Goal: Task Accomplishment & Management: Manage account settings

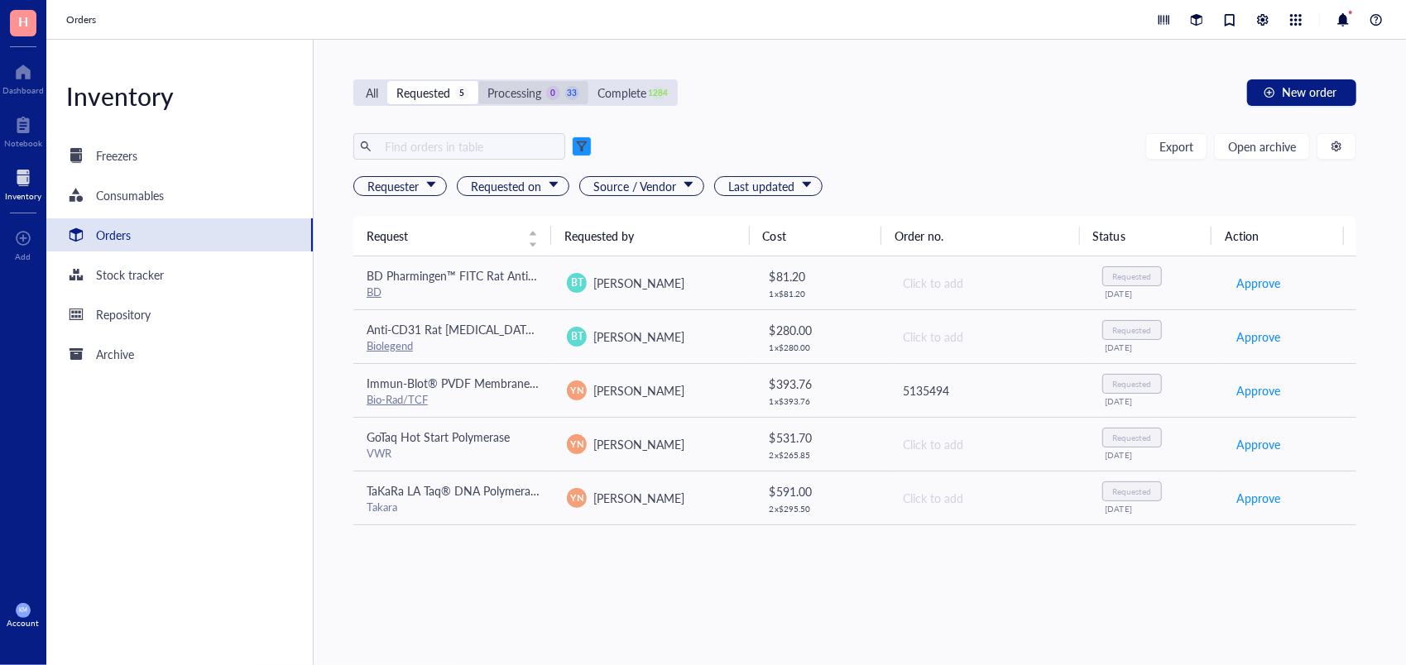
click at [521, 92] on div "Processing" at bounding box center [514, 93] width 54 height 18
click at [478, 81] on input "Processing 0 33" at bounding box center [478, 81] width 0 height 0
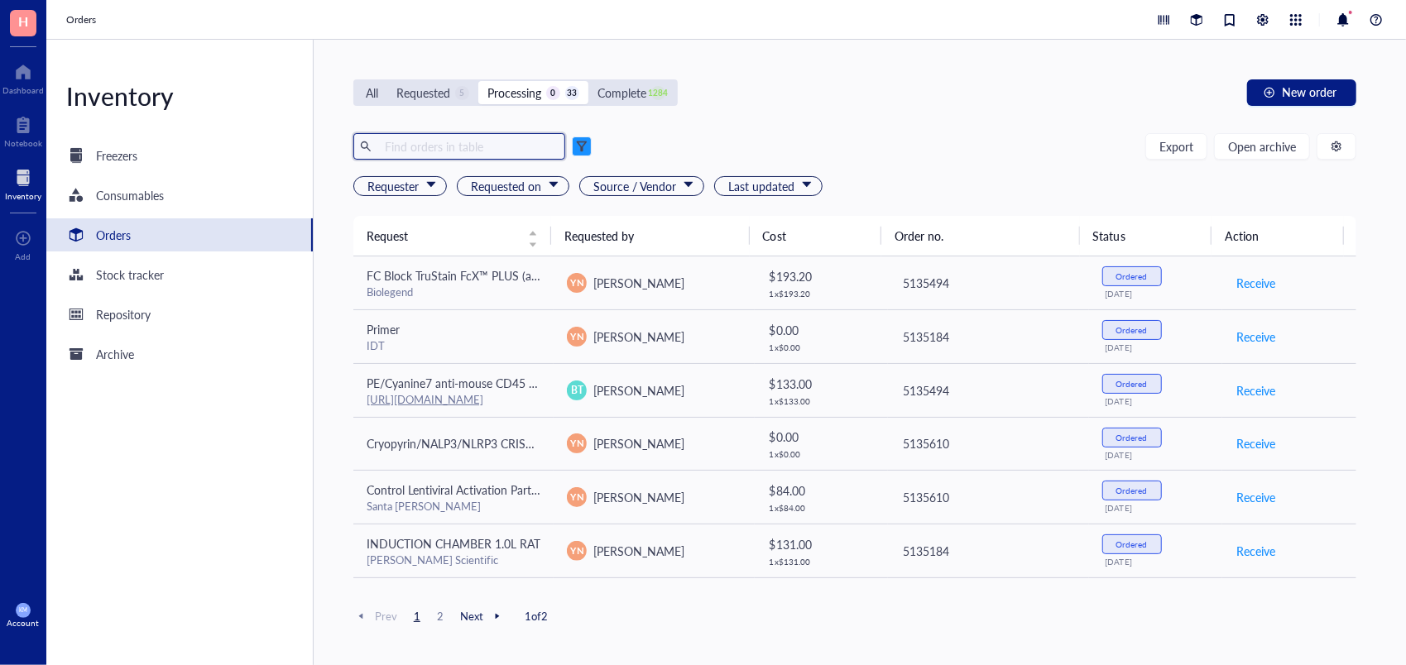
click at [470, 151] on input "text" at bounding box center [468, 146] width 180 height 25
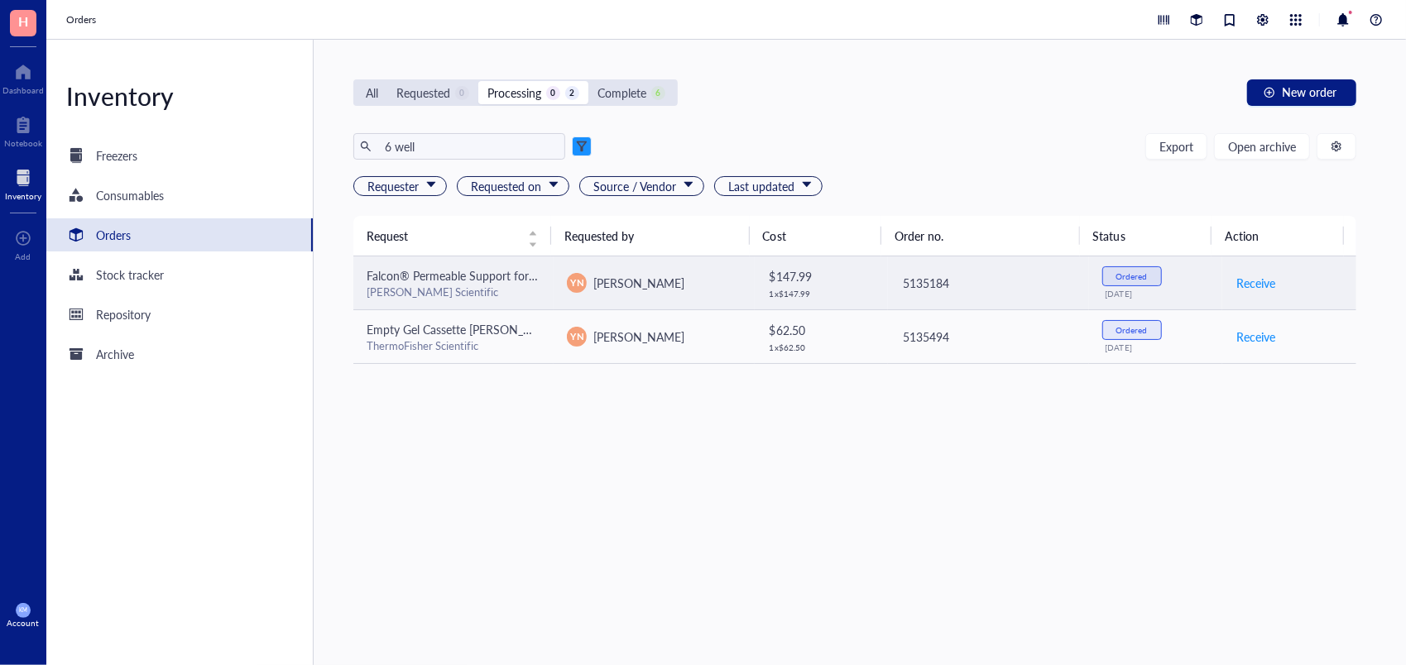
click at [498, 285] on div "[PERSON_NAME] Scientific" at bounding box center [454, 292] width 174 height 15
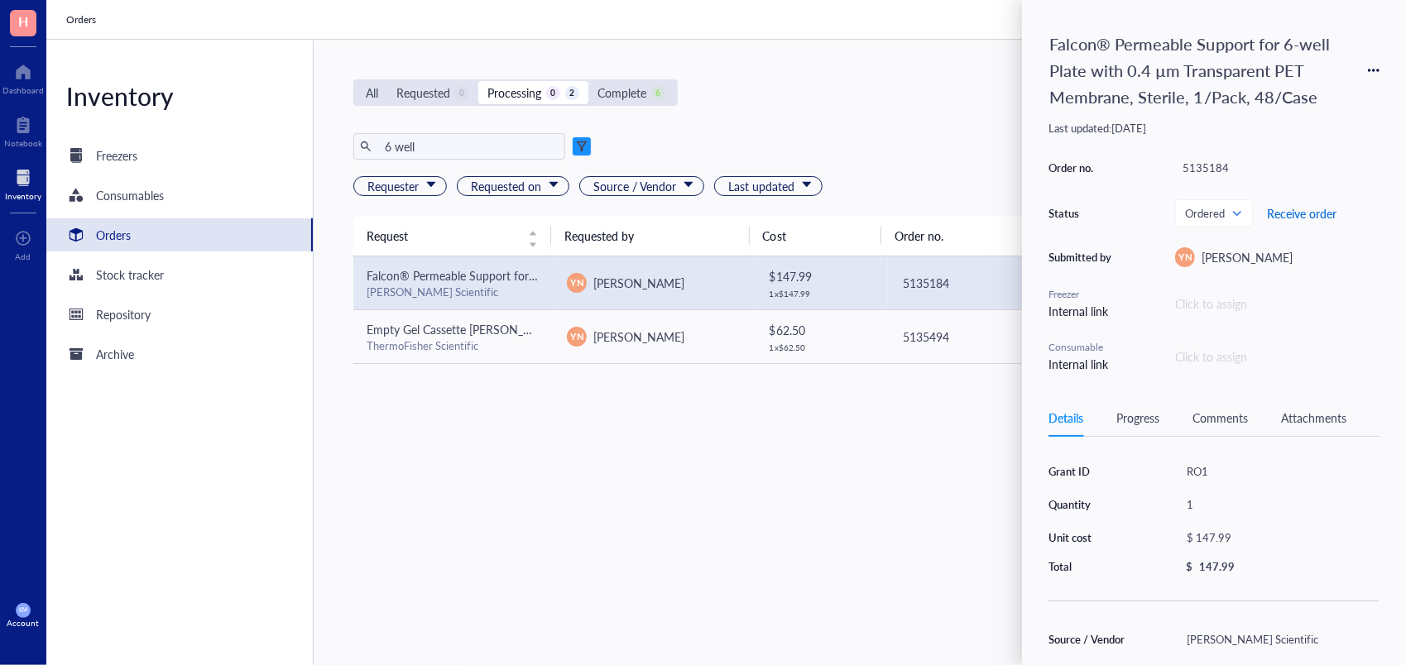
click at [1300, 207] on span "Receive order" at bounding box center [1301, 213] width 69 height 13
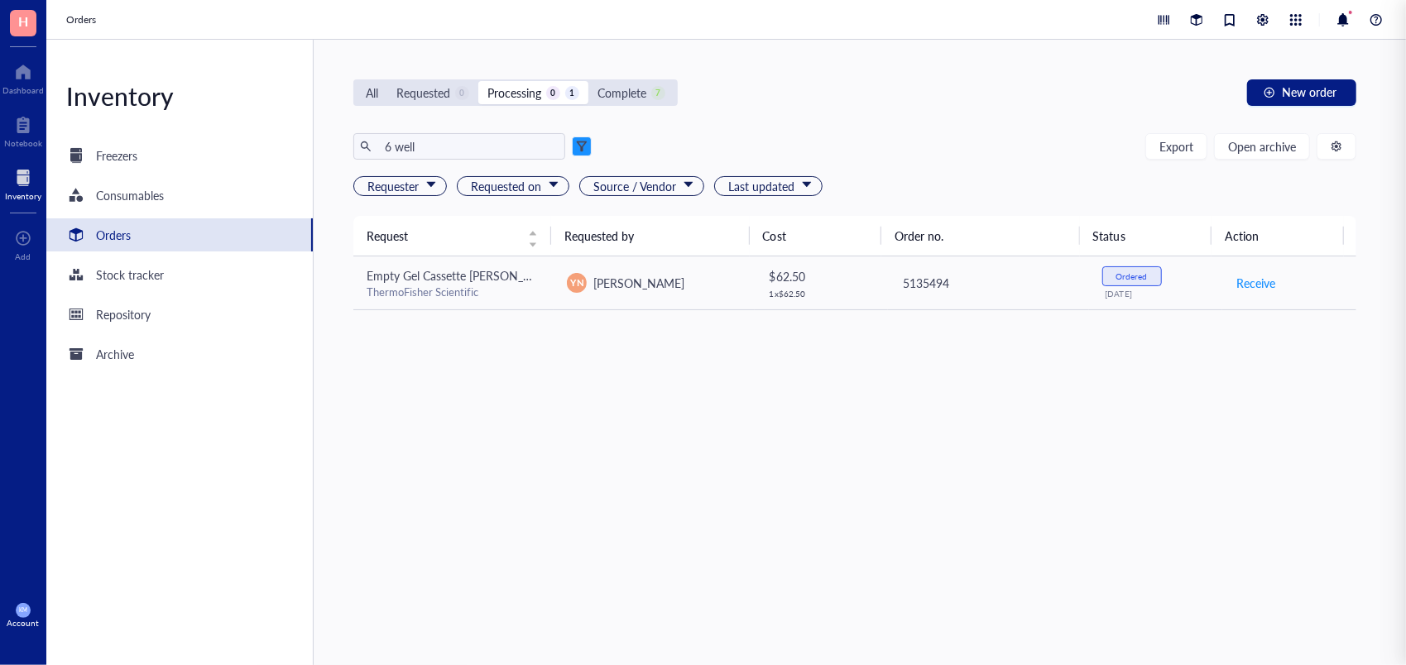
click at [639, 582] on div "Request Requested by Cost Order no. Status Action Empty Gel Cassette [PERSON_NA…" at bounding box center [854, 401] width 1003 height 371
click at [394, 146] on input "6 well" at bounding box center [468, 146] width 180 height 25
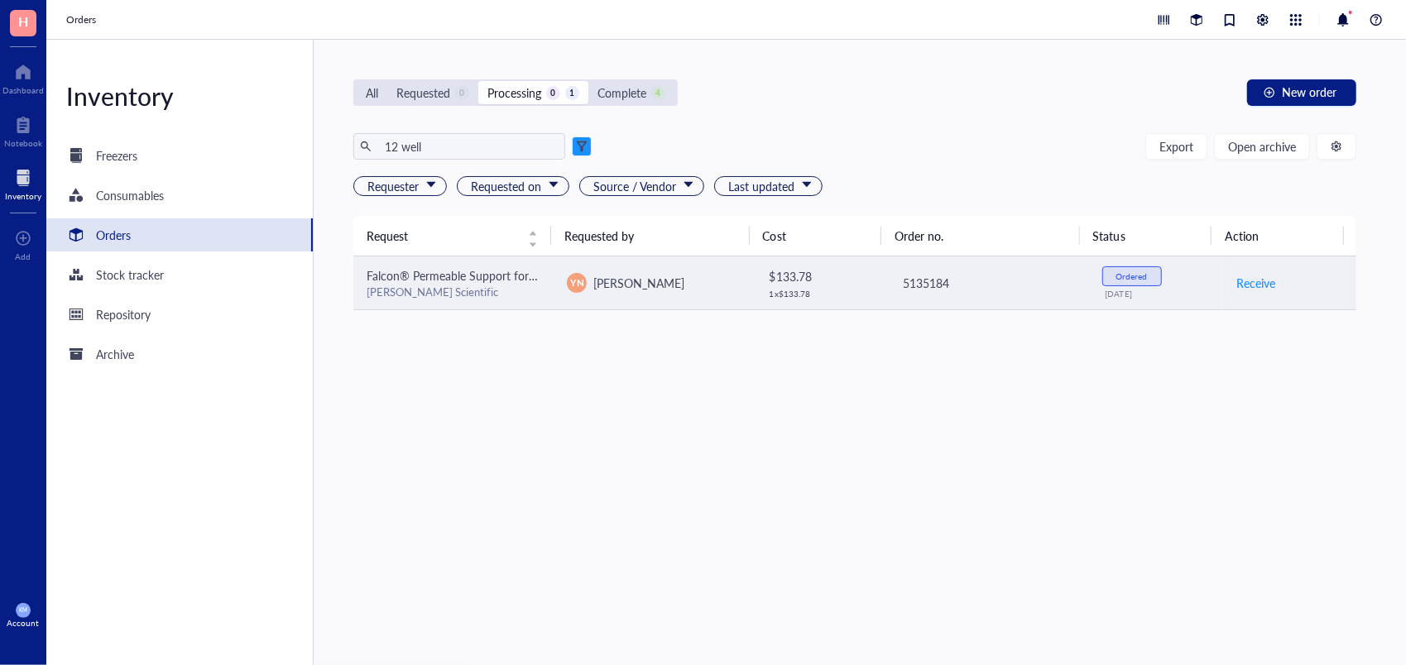
click at [513, 285] on div "[PERSON_NAME] Scientific" at bounding box center [454, 292] width 174 height 15
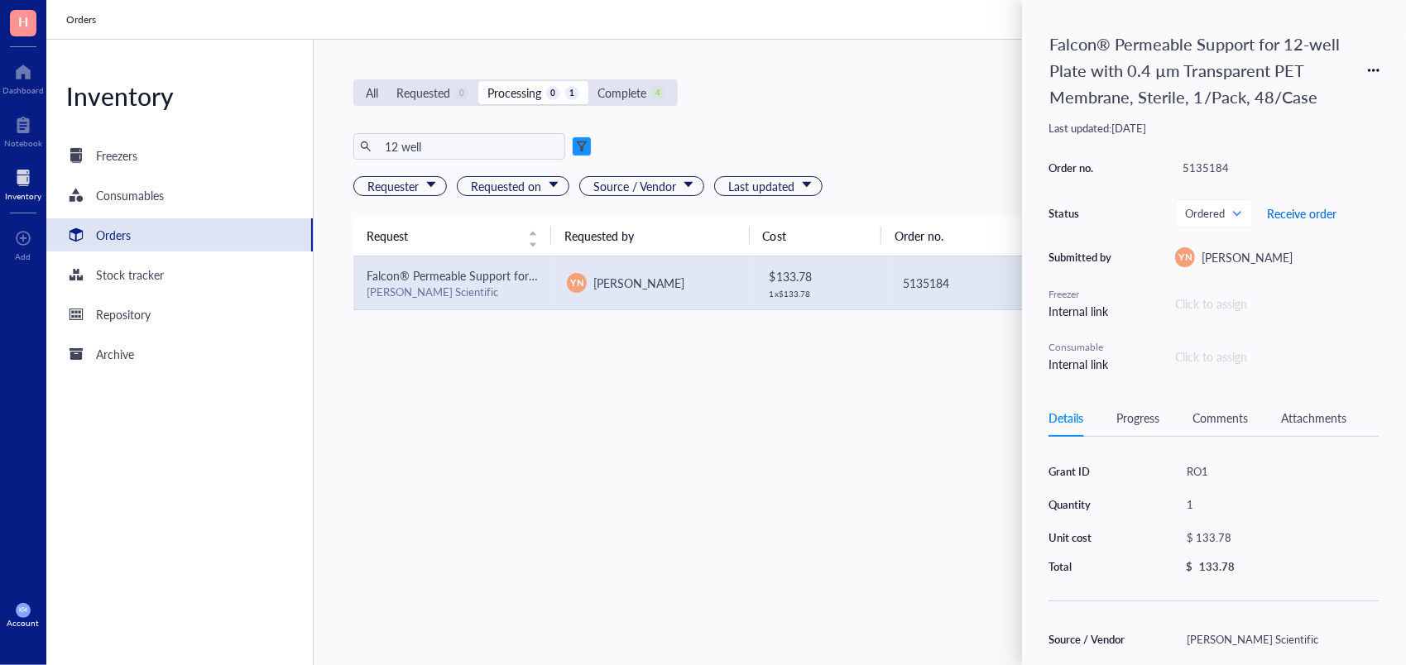
click at [1299, 211] on span "Receive order" at bounding box center [1301, 213] width 69 height 13
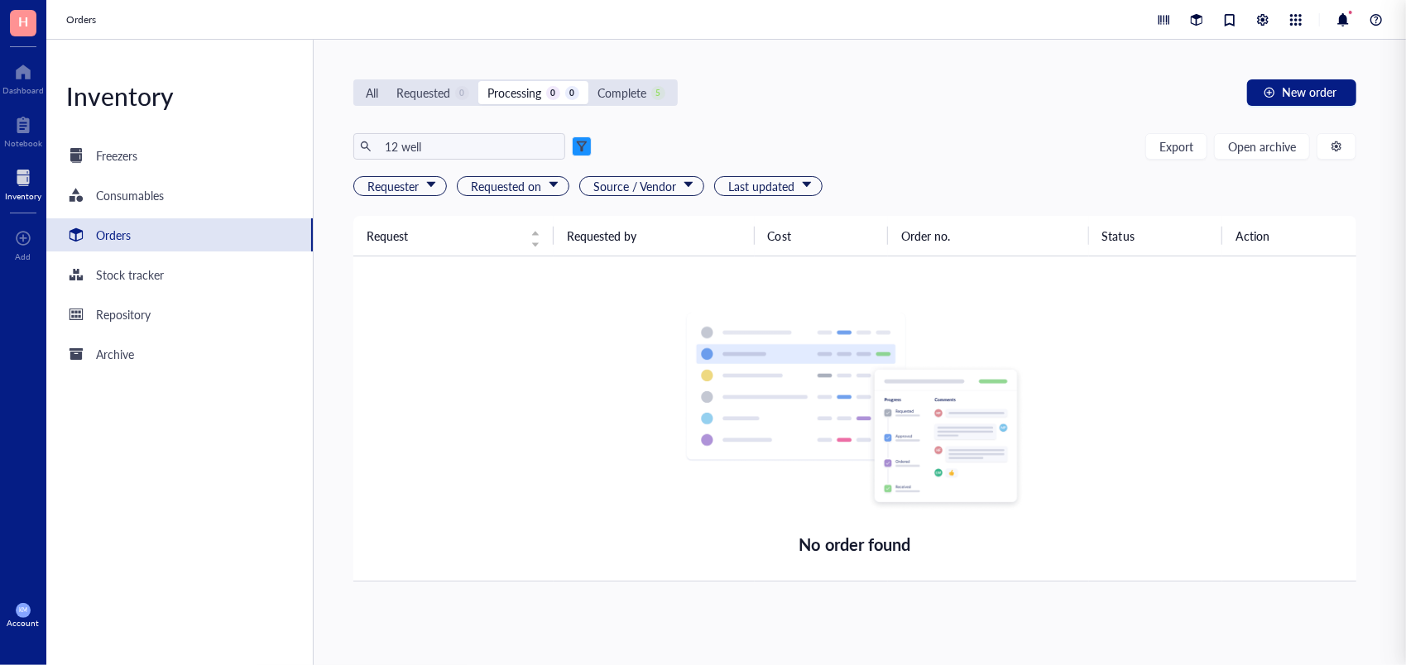
click at [554, 443] on div "No order found" at bounding box center [855, 418] width 976 height 304
drag, startPoint x: 448, startPoint y: 153, endPoint x: 291, endPoint y: 127, distance: 159.3
click at [291, 127] on div "Inventory Freezers Consumables Orders Stock tracker Repository Archive All Requ…" at bounding box center [725, 352] width 1359 height 625
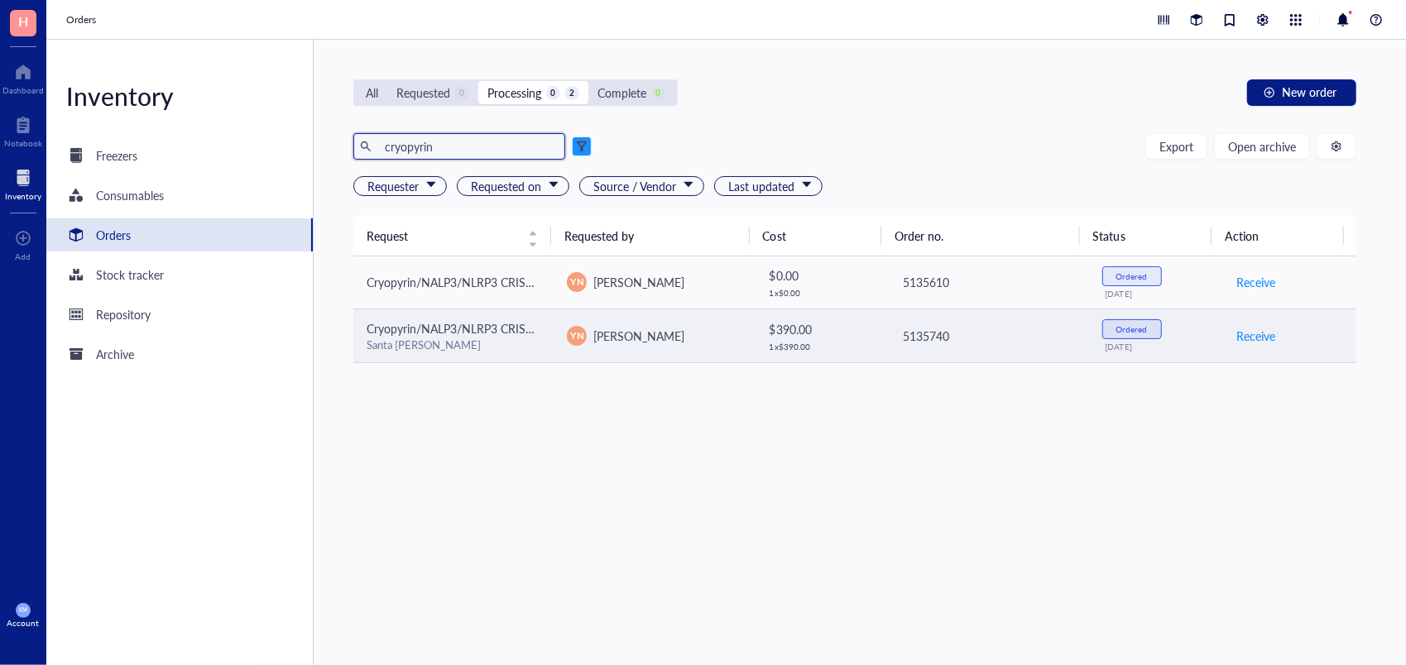
type input "cryopyrin"
click at [697, 343] on div "YN Y-[PERSON_NAME]" at bounding box center [654, 336] width 174 height 20
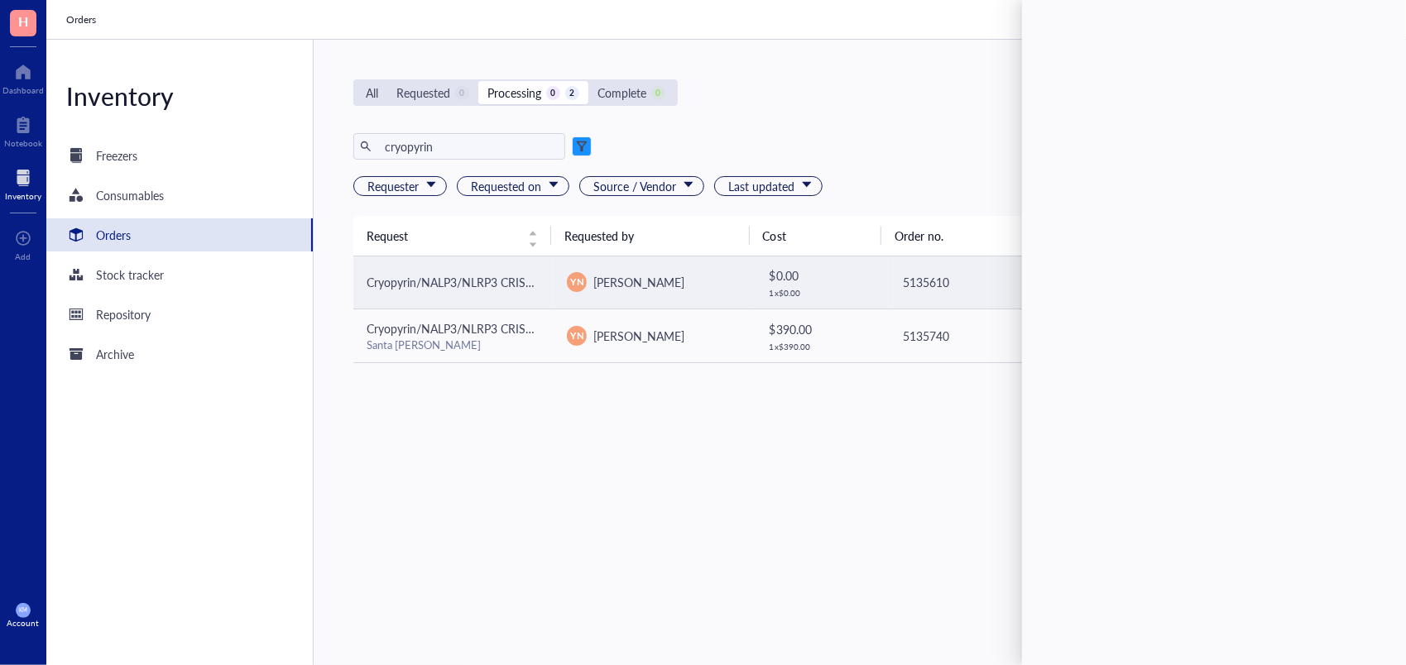
click at [517, 286] on span "Cryopyrin/NALP3/NLRP3 CRISPR Plasmids (m)" at bounding box center [487, 282] width 240 height 17
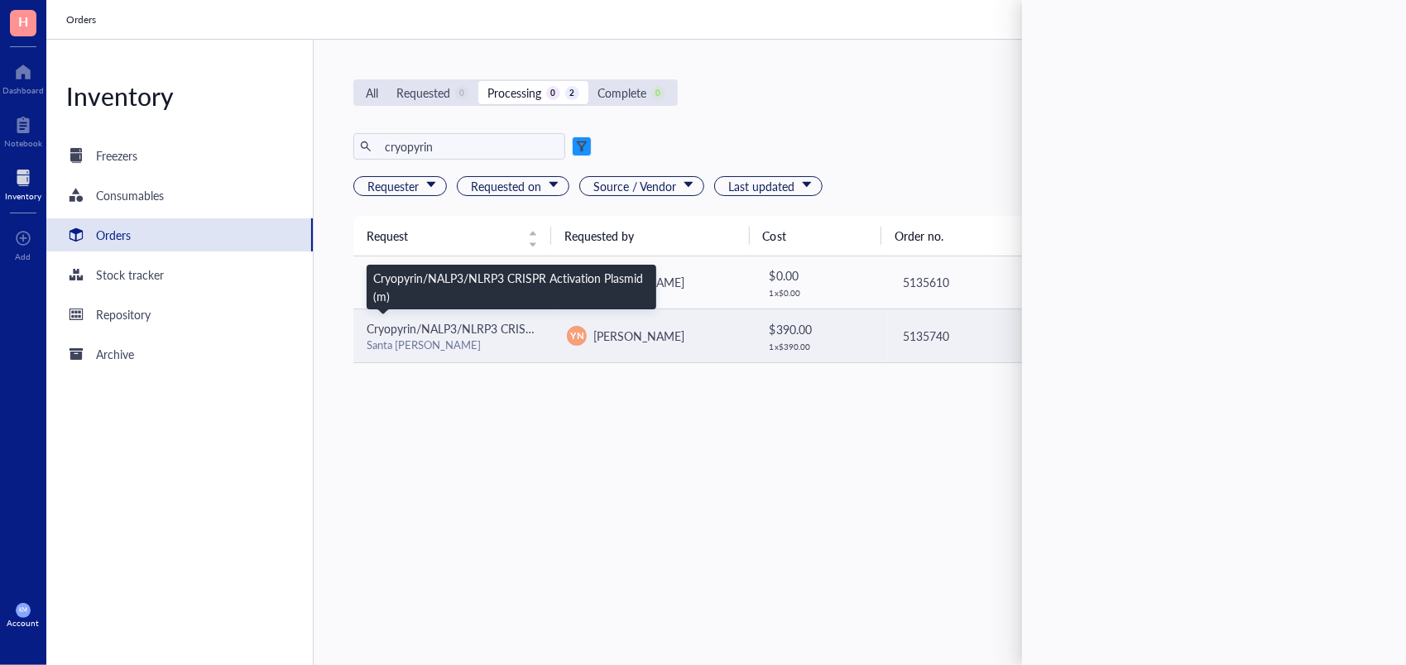
click at [457, 323] on span "Cryopyrin/NALP3/NLRP3 CRISPR Activation Plasmid (m)" at bounding box center [512, 328] width 290 height 17
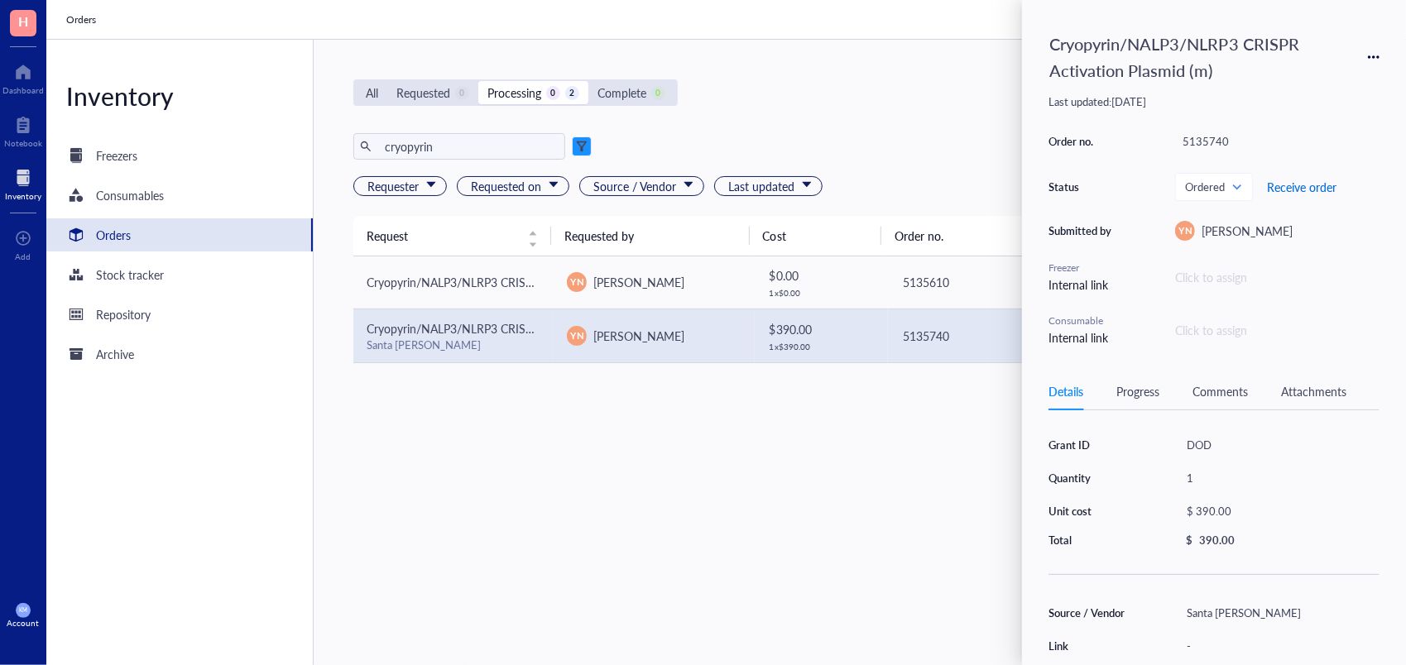
click at [1292, 187] on span "Receive order" at bounding box center [1301, 186] width 69 height 13
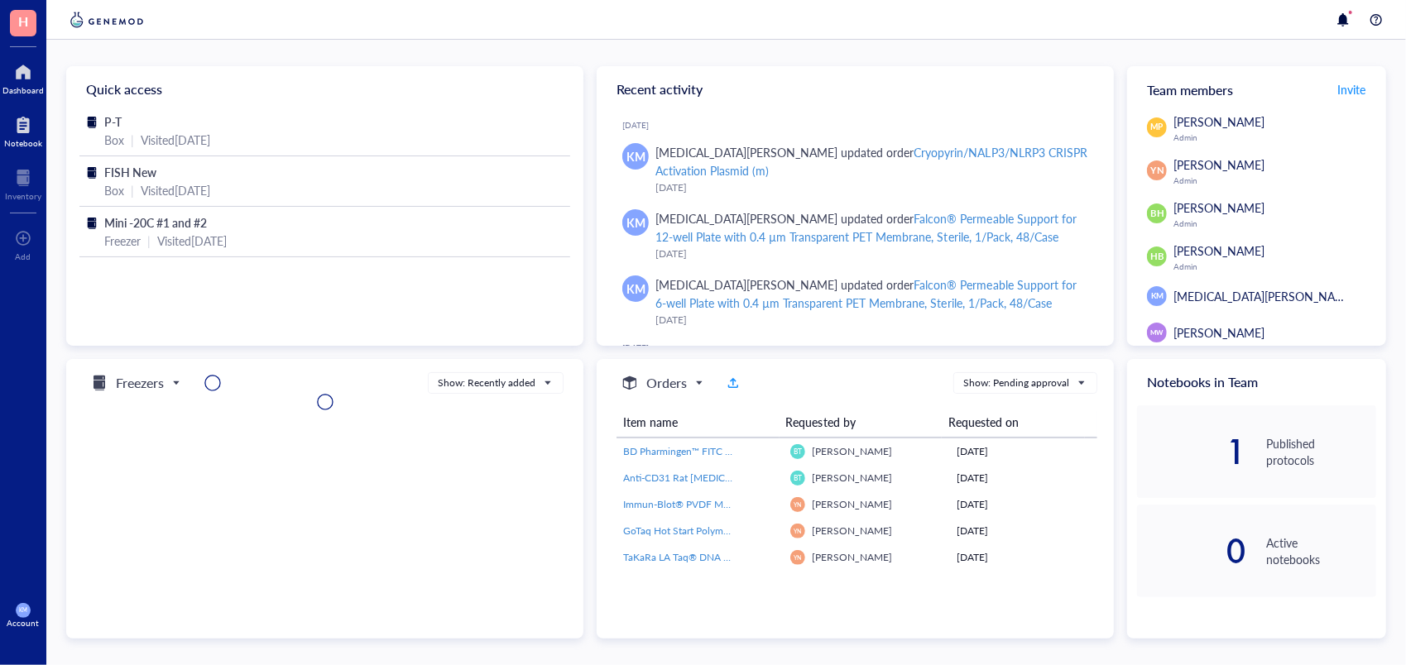
click at [28, 134] on div at bounding box center [23, 125] width 38 height 26
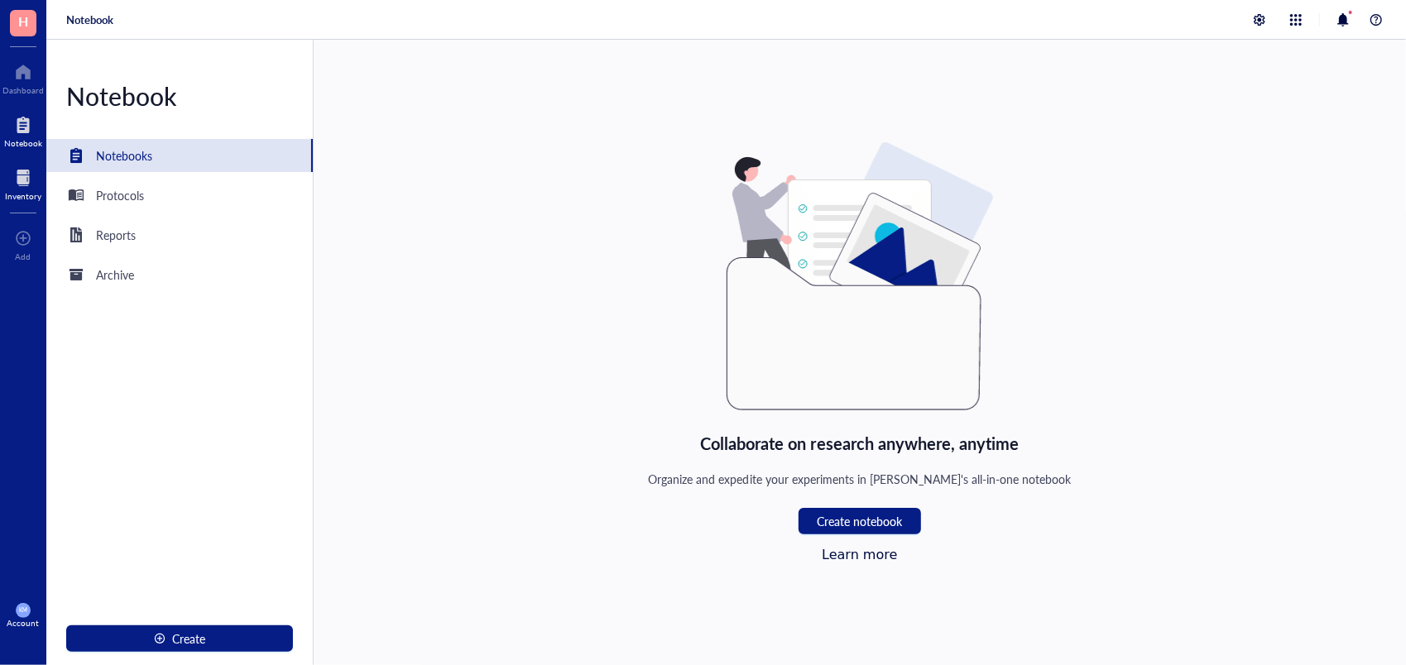
click at [12, 178] on div at bounding box center [23, 178] width 36 height 26
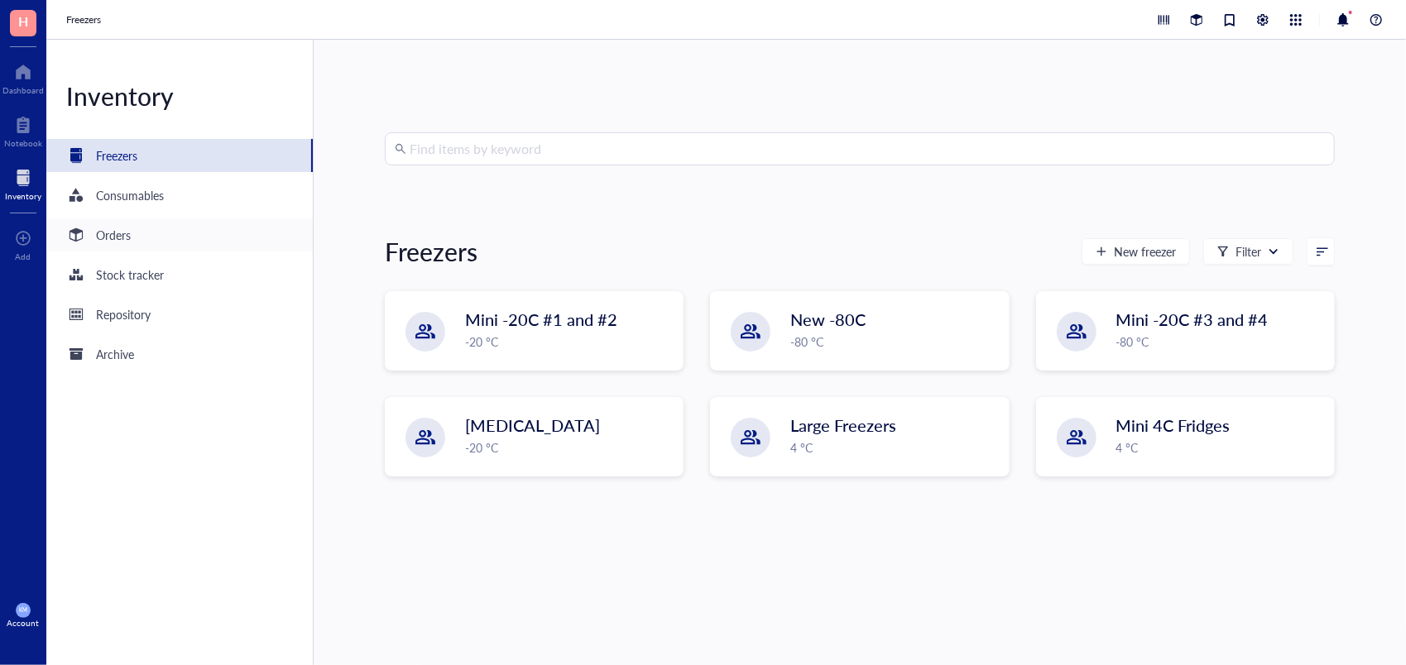
click at [116, 227] on div "Orders" at bounding box center [113, 235] width 35 height 18
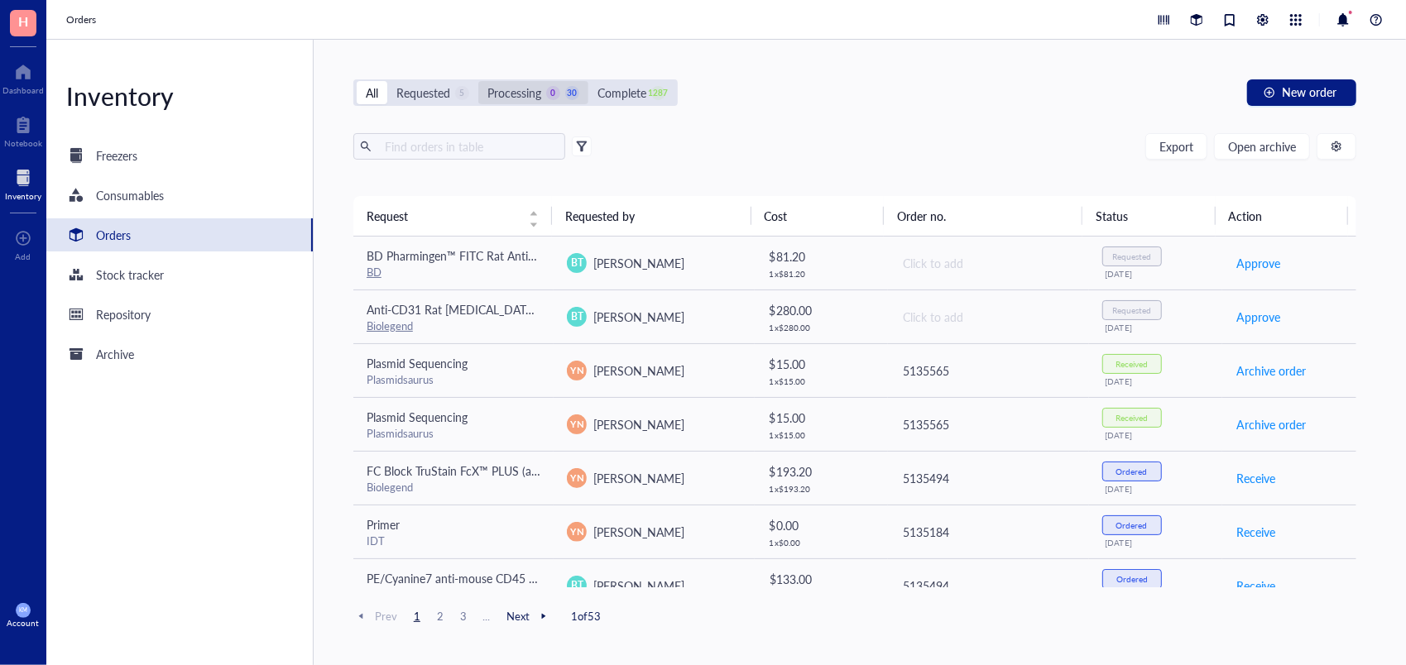
click at [532, 84] on div "Processing" at bounding box center [514, 93] width 54 height 18
click at [478, 81] on input "Processing 0 30" at bounding box center [478, 81] width 0 height 0
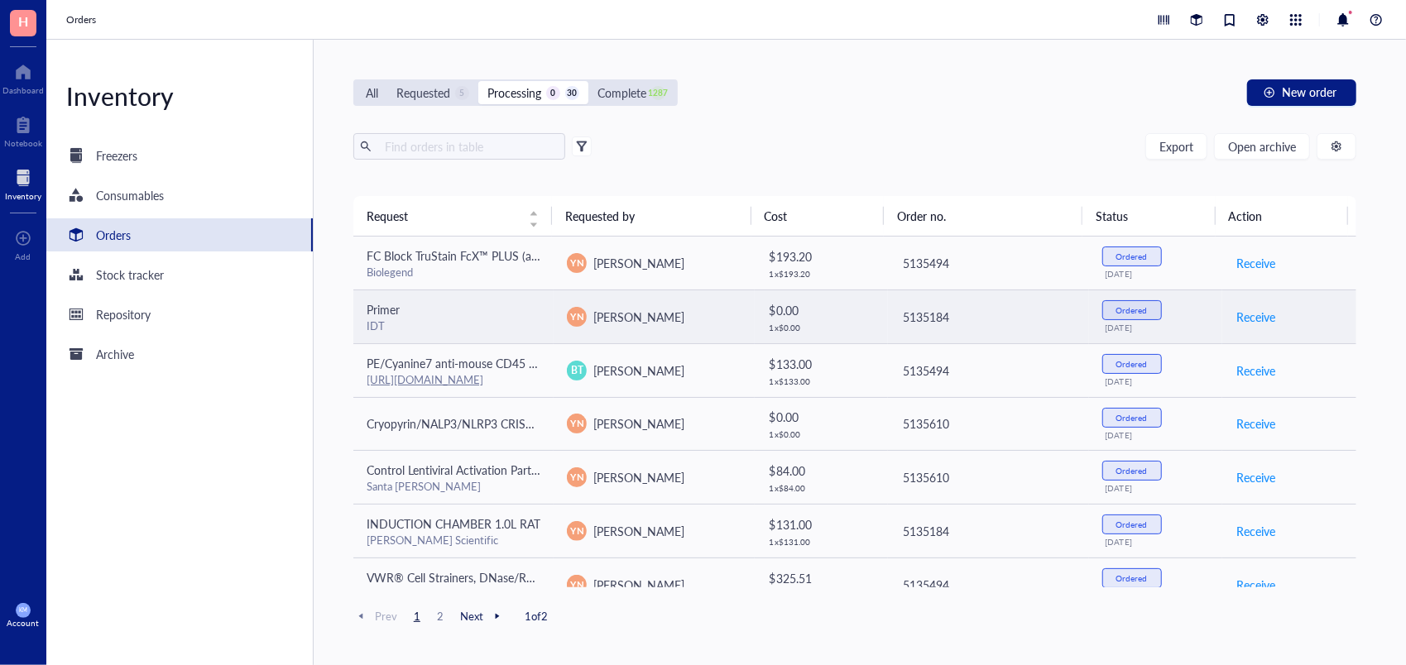
click at [513, 328] on div "IDT" at bounding box center [454, 326] width 174 height 15
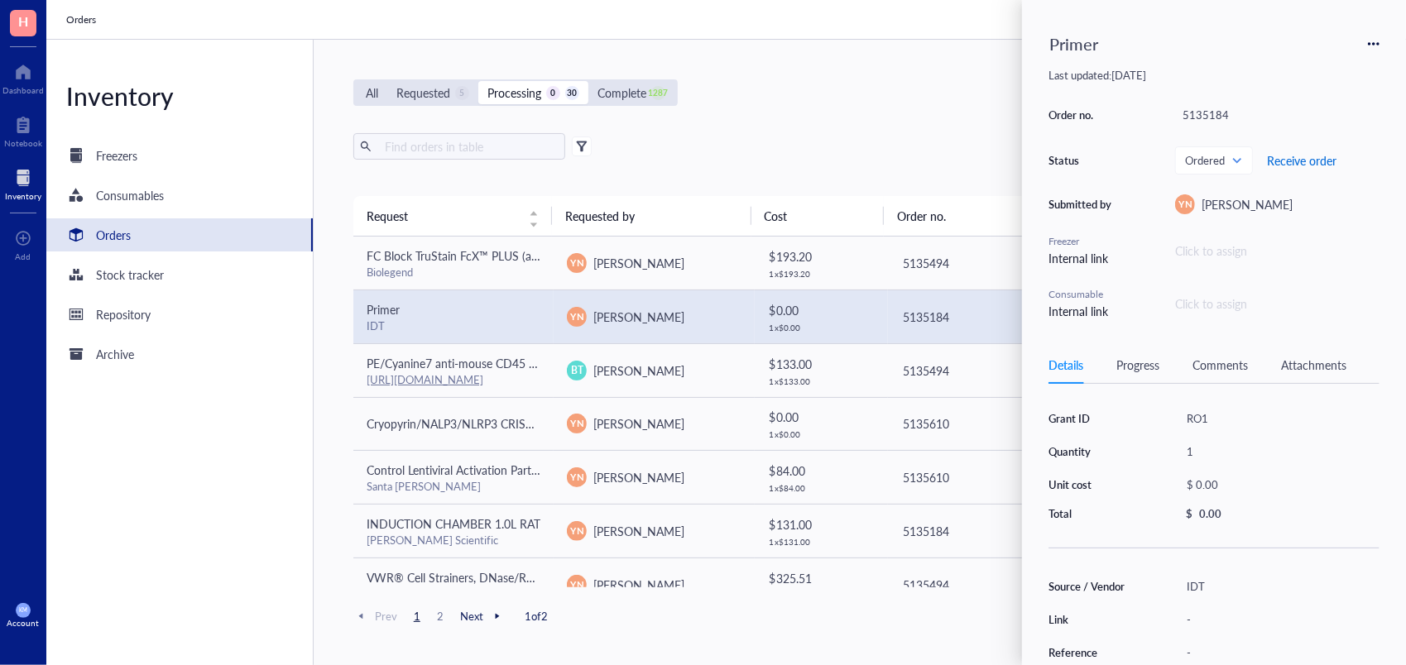
click at [1320, 161] on span "Receive order" at bounding box center [1301, 160] width 69 height 13
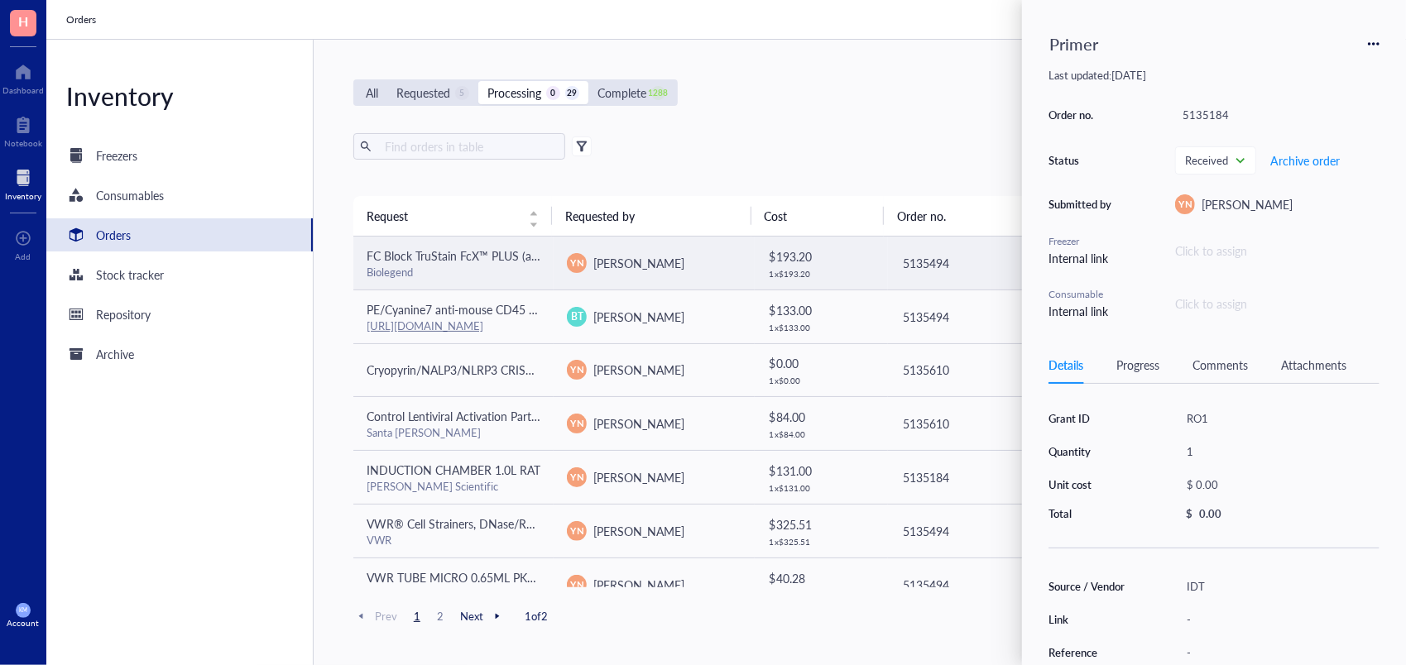
click at [860, 276] on div "1 x $ 193.20" at bounding box center [822, 274] width 106 height 10
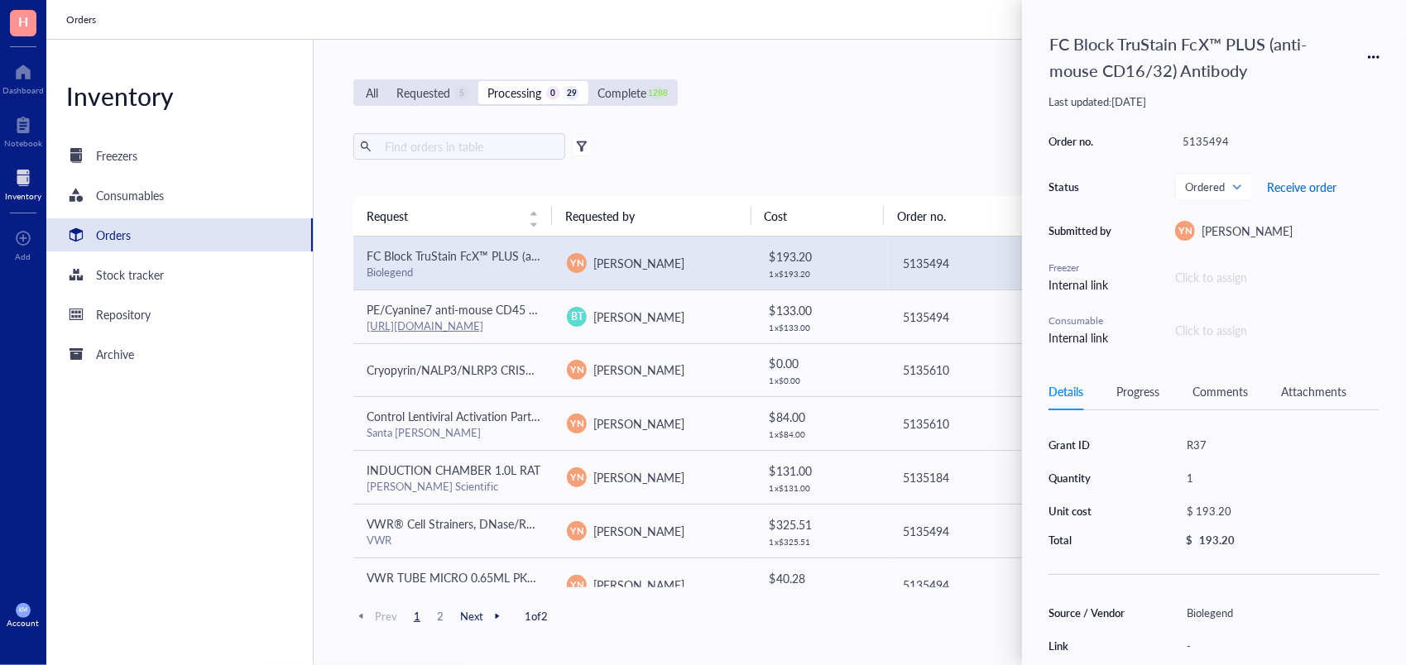
click at [1301, 192] on span "Receive order" at bounding box center [1301, 186] width 69 height 13
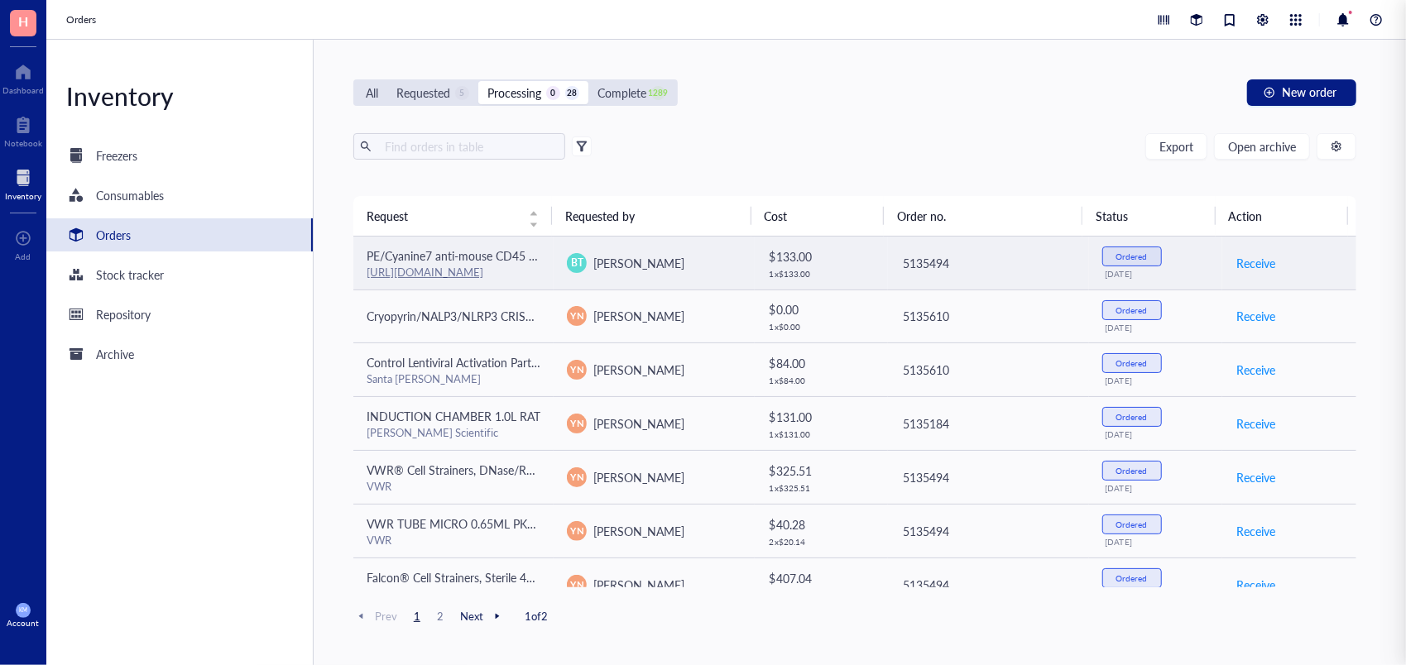
click at [873, 258] on td "$ 133.00 1 x $ 133.00" at bounding box center [822, 264] width 134 height 54
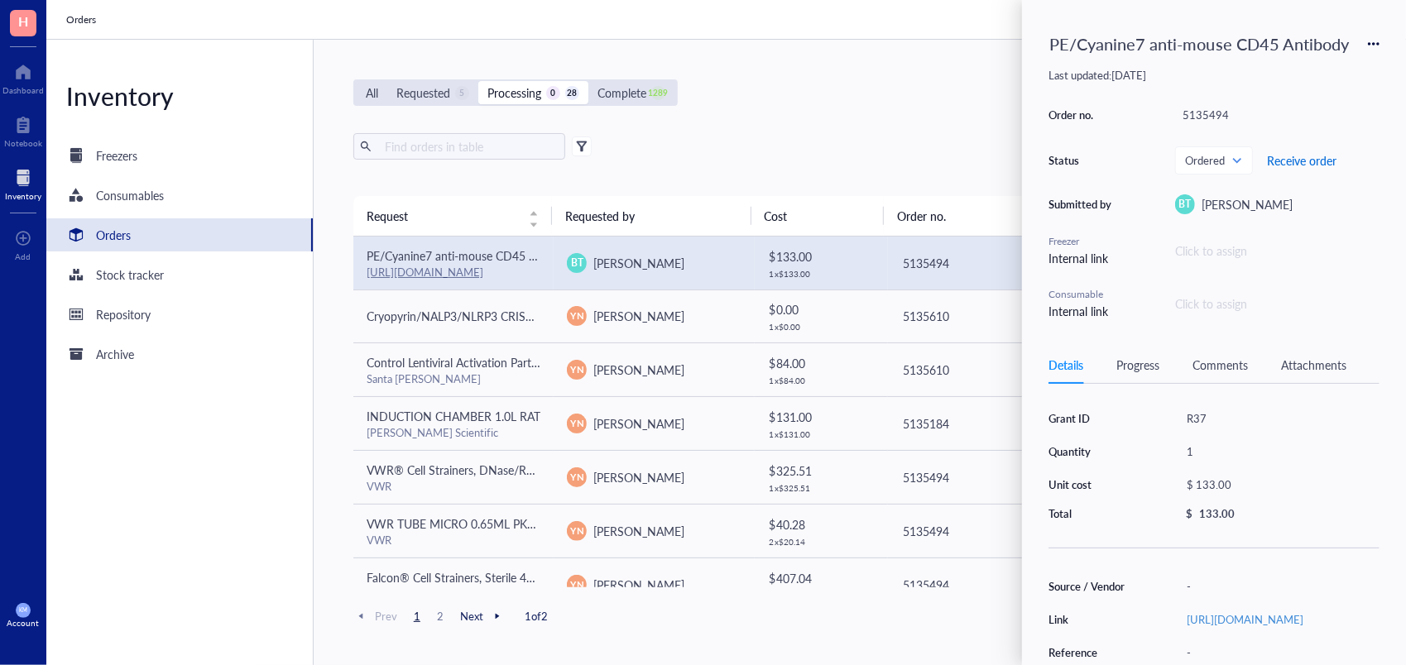
click at [1307, 154] on span "Receive order" at bounding box center [1301, 160] width 69 height 13
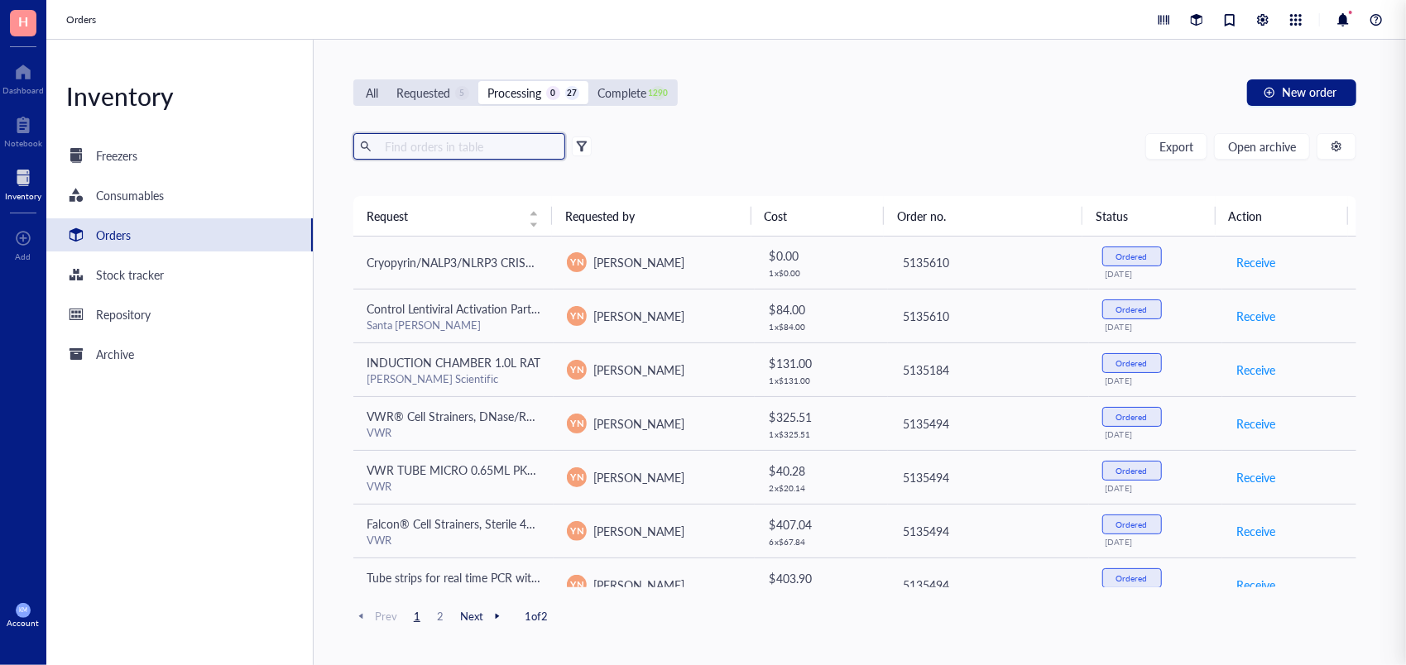
click at [432, 142] on input "text" at bounding box center [468, 146] width 180 height 25
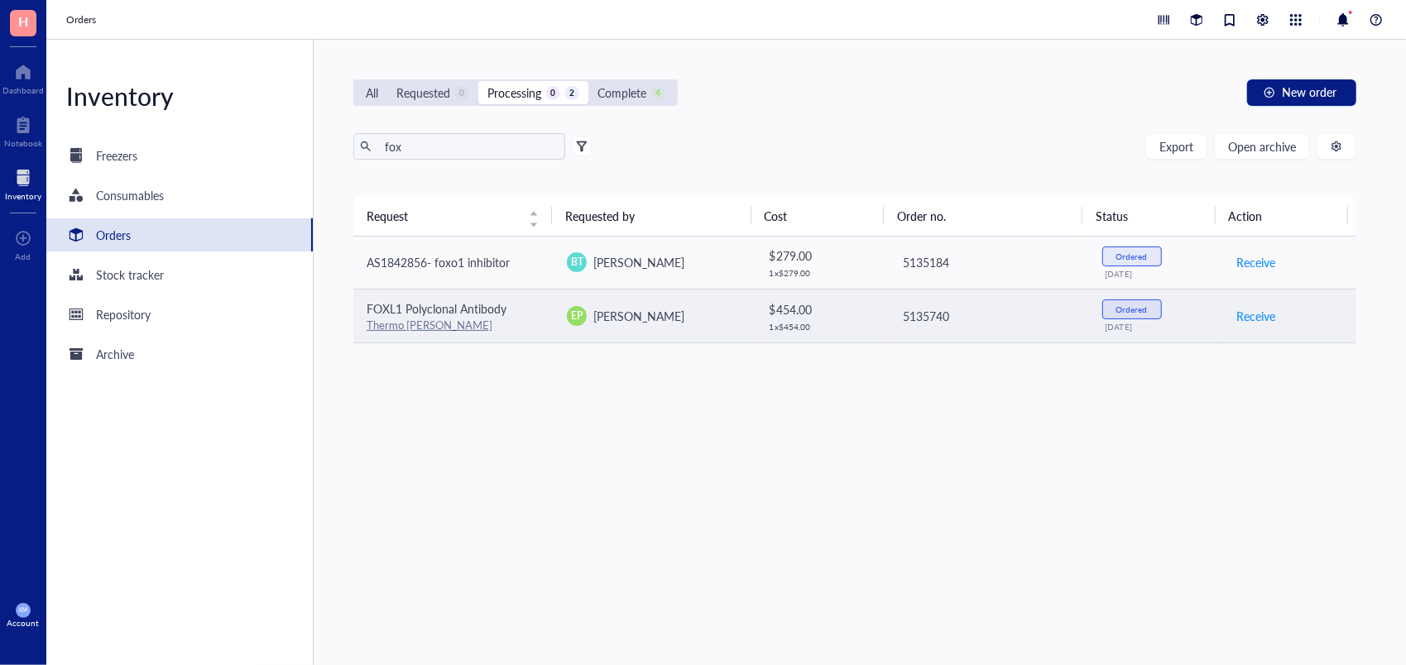
click at [483, 313] on span "FOXL1 Polyclonal Antibody" at bounding box center [437, 308] width 140 height 17
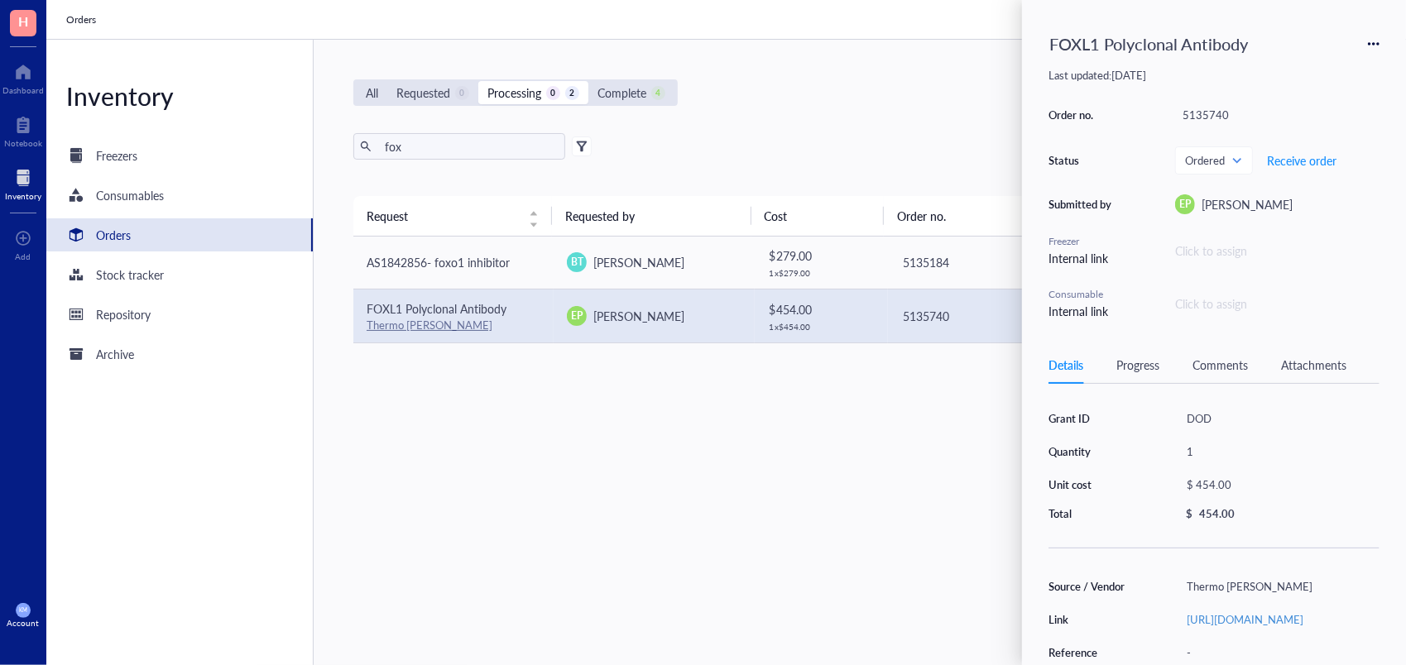
click at [1355, 435] on div "Grant ID DOD Quantity 1 Unit cost $ 454.00 Total $ 454.00" at bounding box center [1213, 464] width 331 height 114
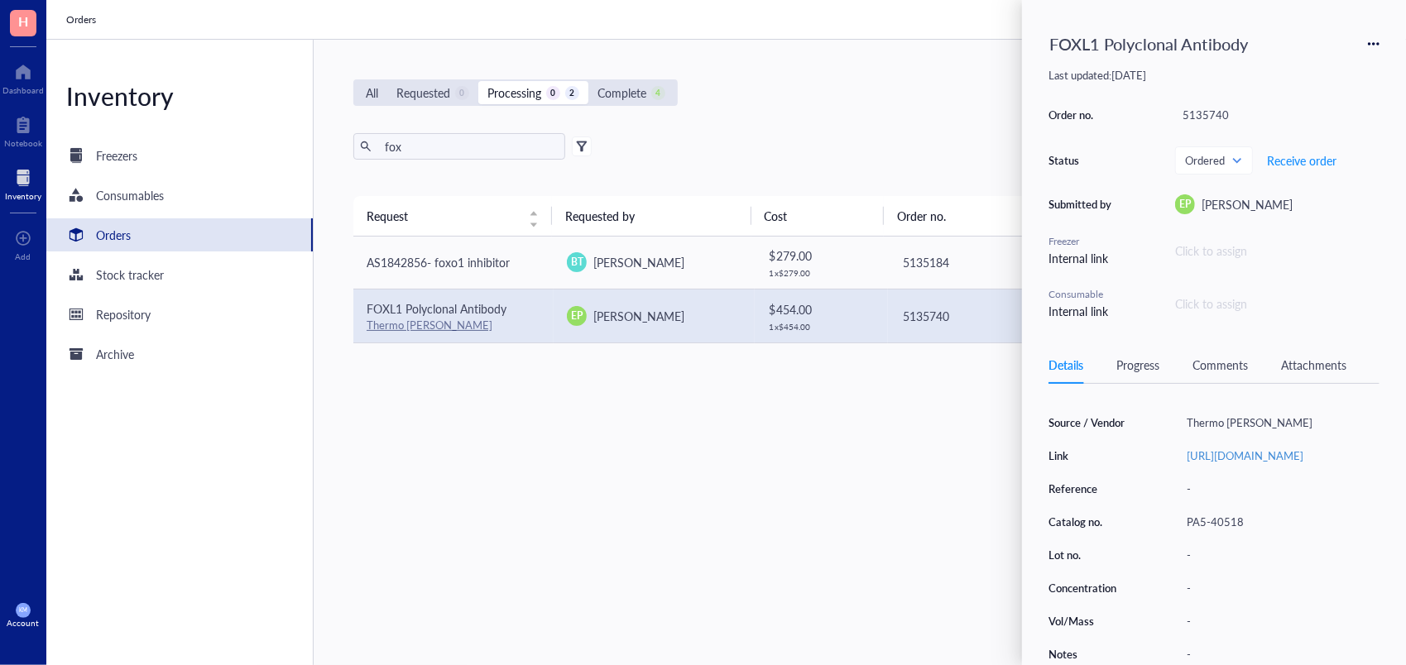
scroll to position [165, 0]
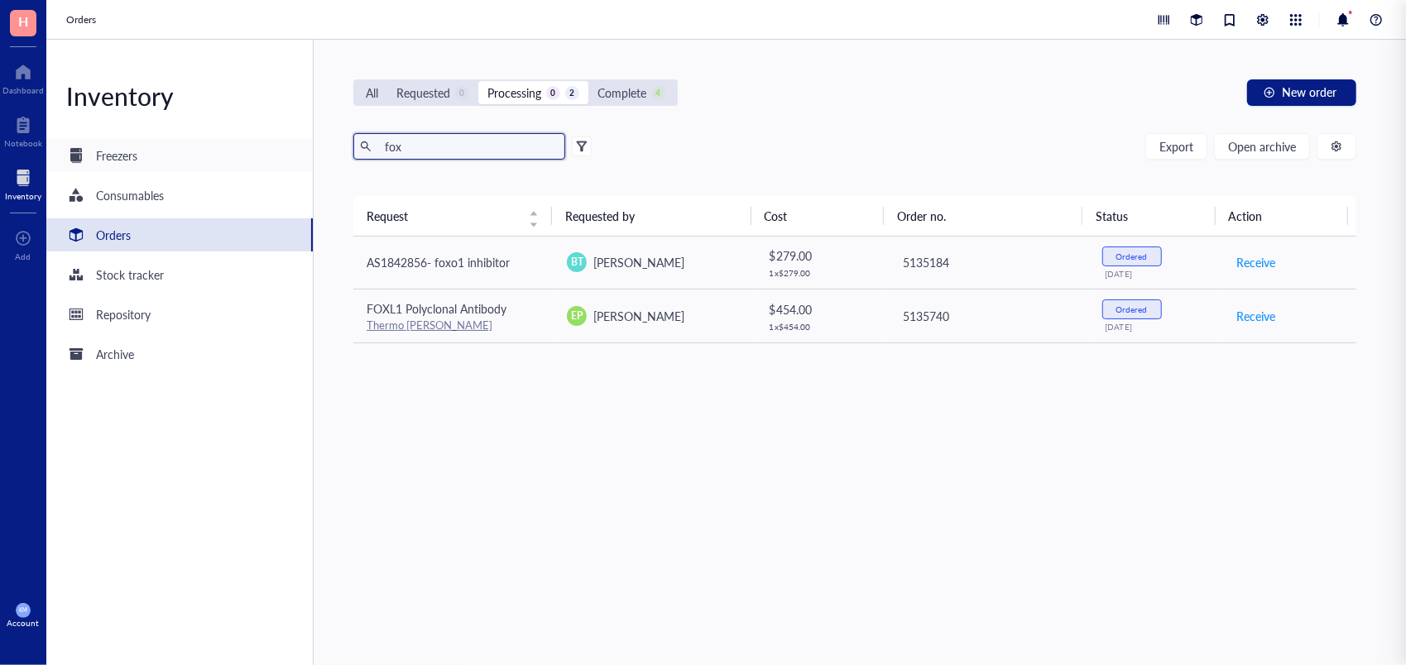
drag, startPoint x: 442, startPoint y: 145, endPoint x: 303, endPoint y: 141, distance: 139.1
click at [303, 141] on div "Inventory Freezers Consumables Orders Stock tracker Repository Archive All Requ…" at bounding box center [725, 352] width 1359 height 625
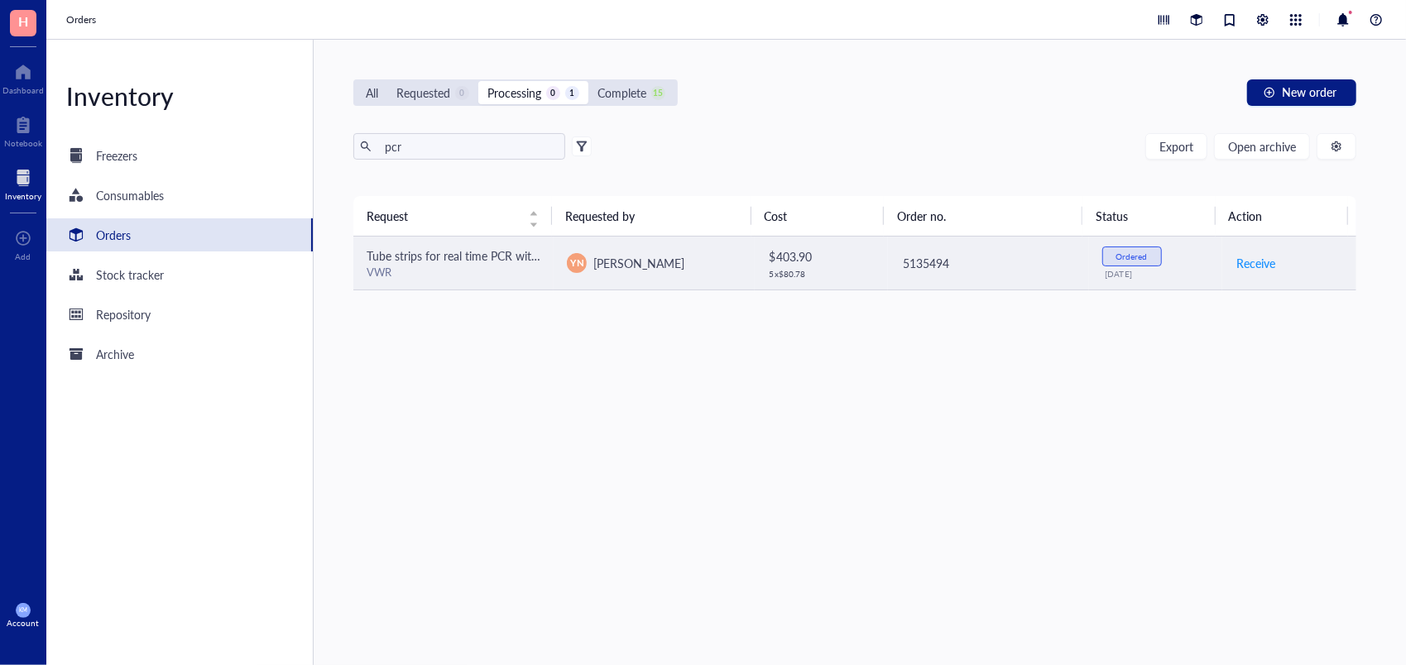
click at [482, 273] on div "VWR" at bounding box center [454, 272] width 174 height 15
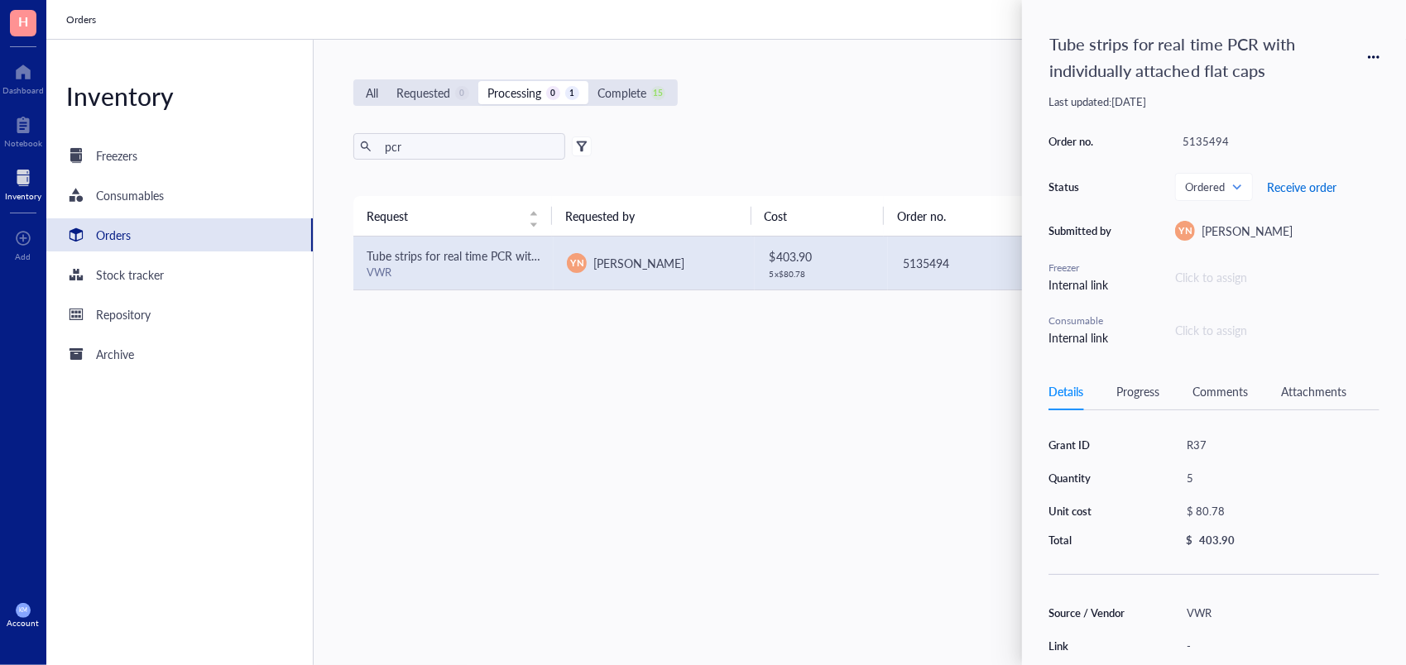
click at [1306, 187] on span "Receive order" at bounding box center [1301, 186] width 69 height 13
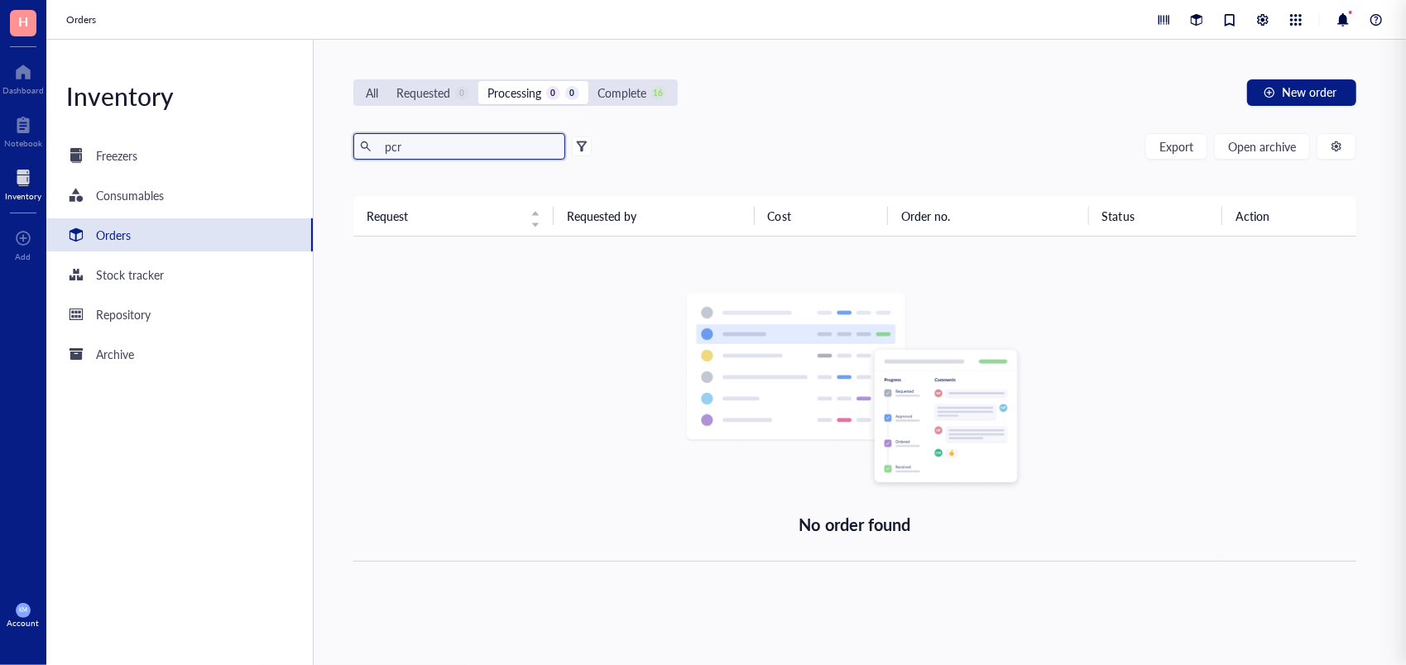
drag, startPoint x: 427, startPoint y: 149, endPoint x: 227, endPoint y: 132, distance: 200.9
click at [227, 132] on div "Inventory Freezers Consumables Orders Stock tracker Repository Archive All Requ…" at bounding box center [725, 352] width 1359 height 625
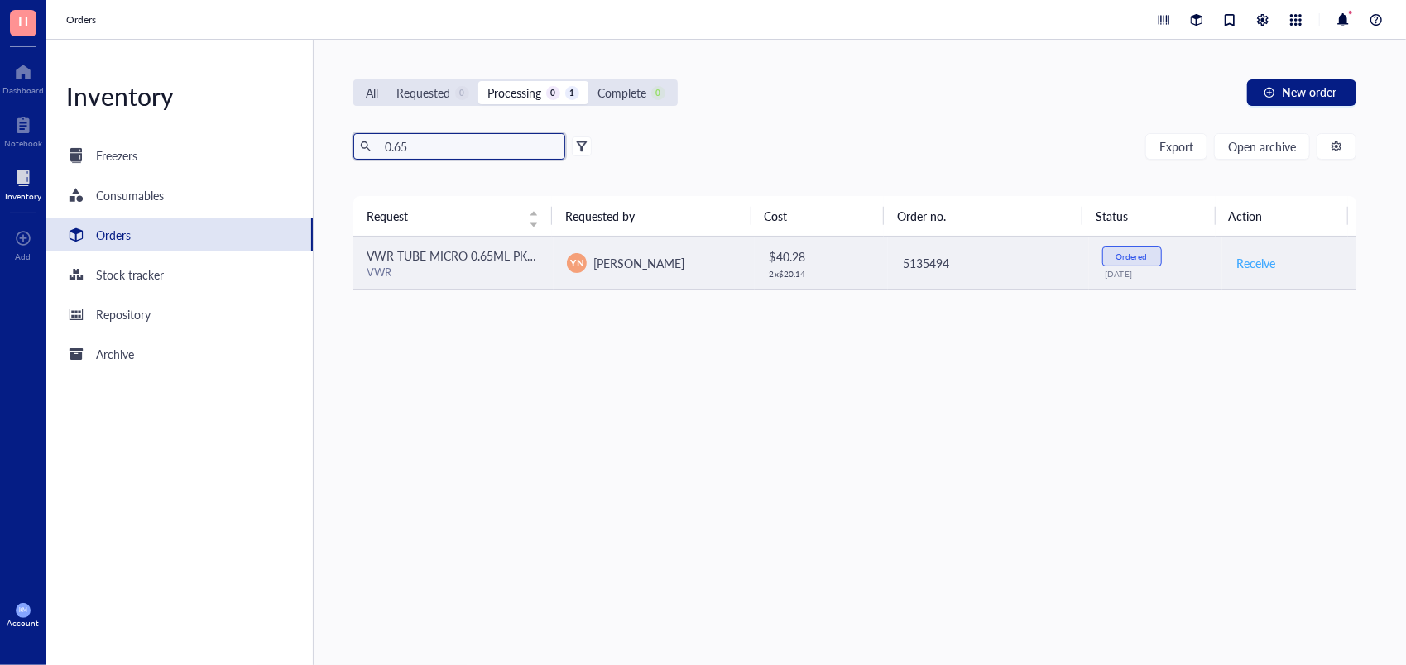
type input "0.65"
click at [1236, 261] on span "Receive" at bounding box center [1255, 263] width 39 height 18
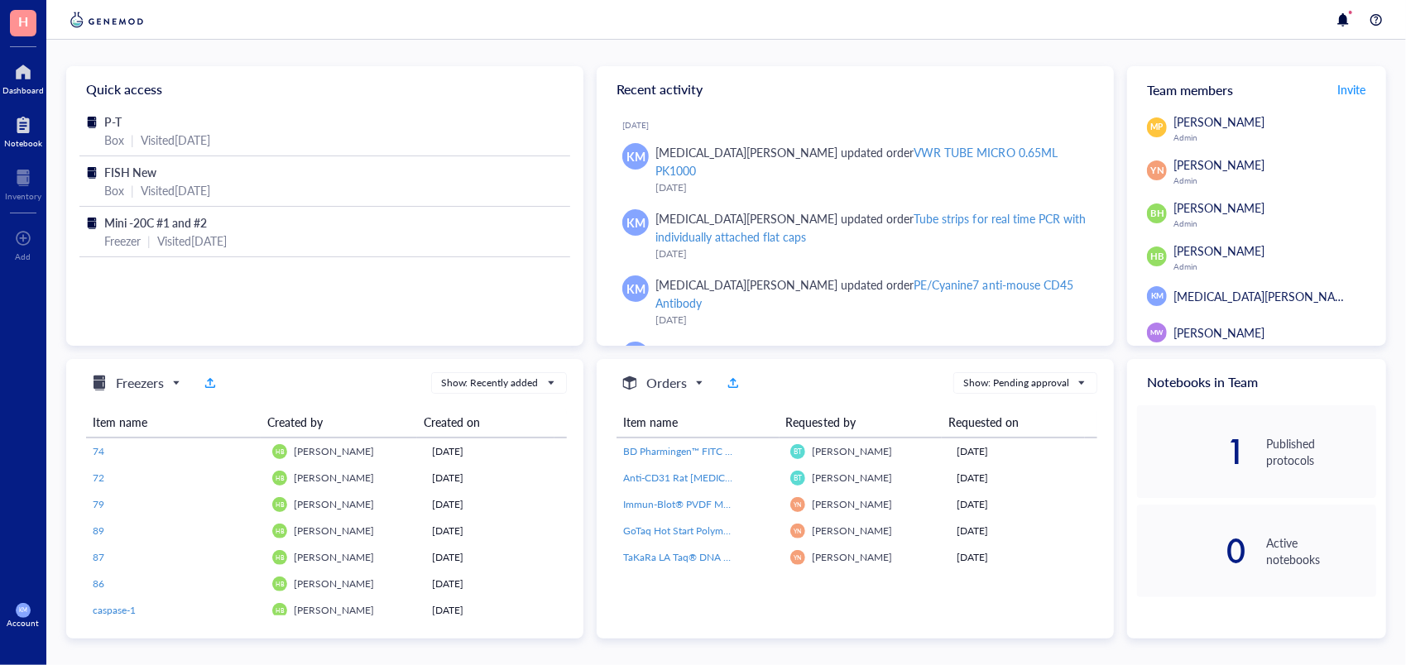
click at [28, 132] on div at bounding box center [23, 125] width 38 height 26
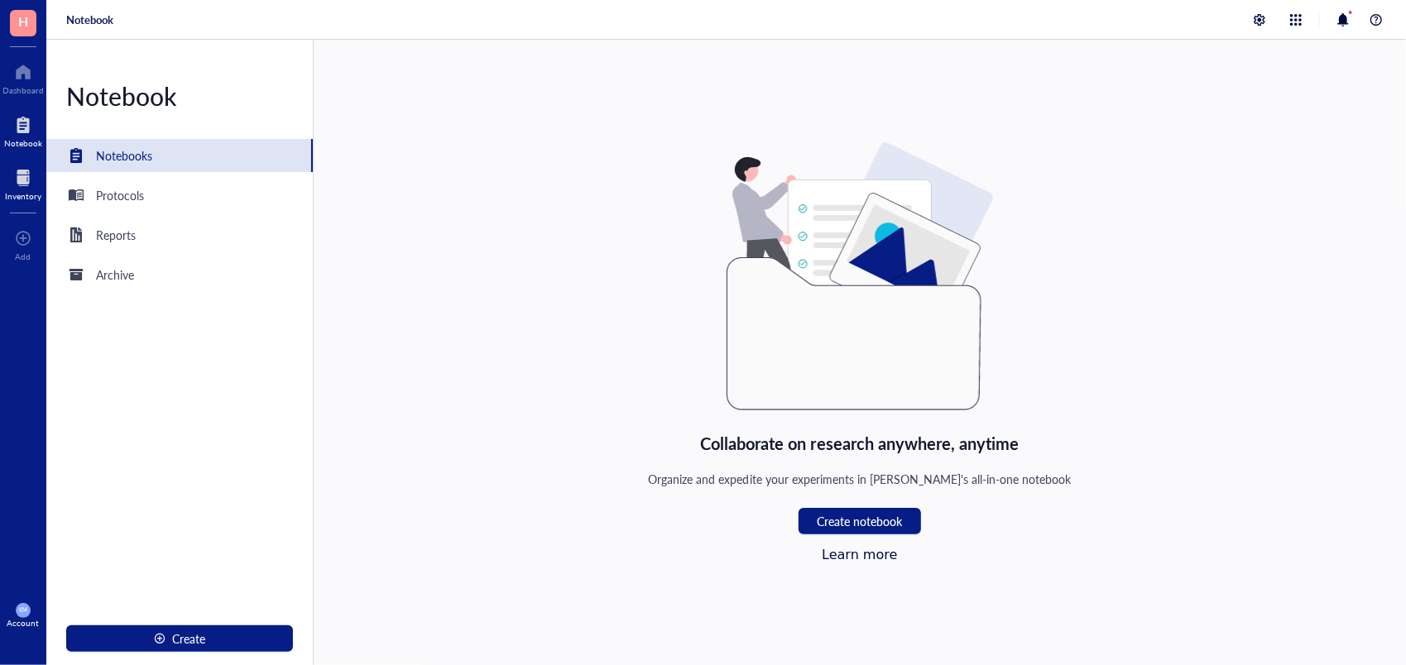
click at [24, 181] on div at bounding box center [23, 178] width 36 height 26
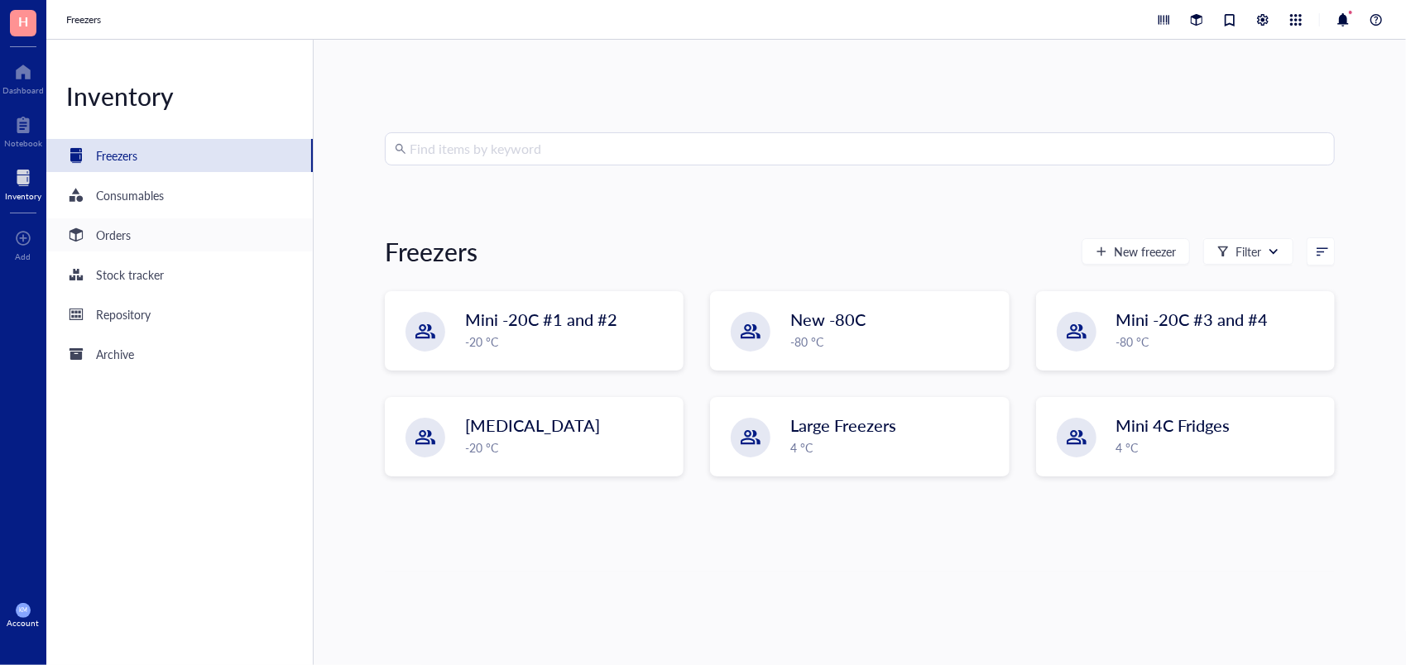
click at [127, 231] on div "Orders" at bounding box center [113, 235] width 35 height 18
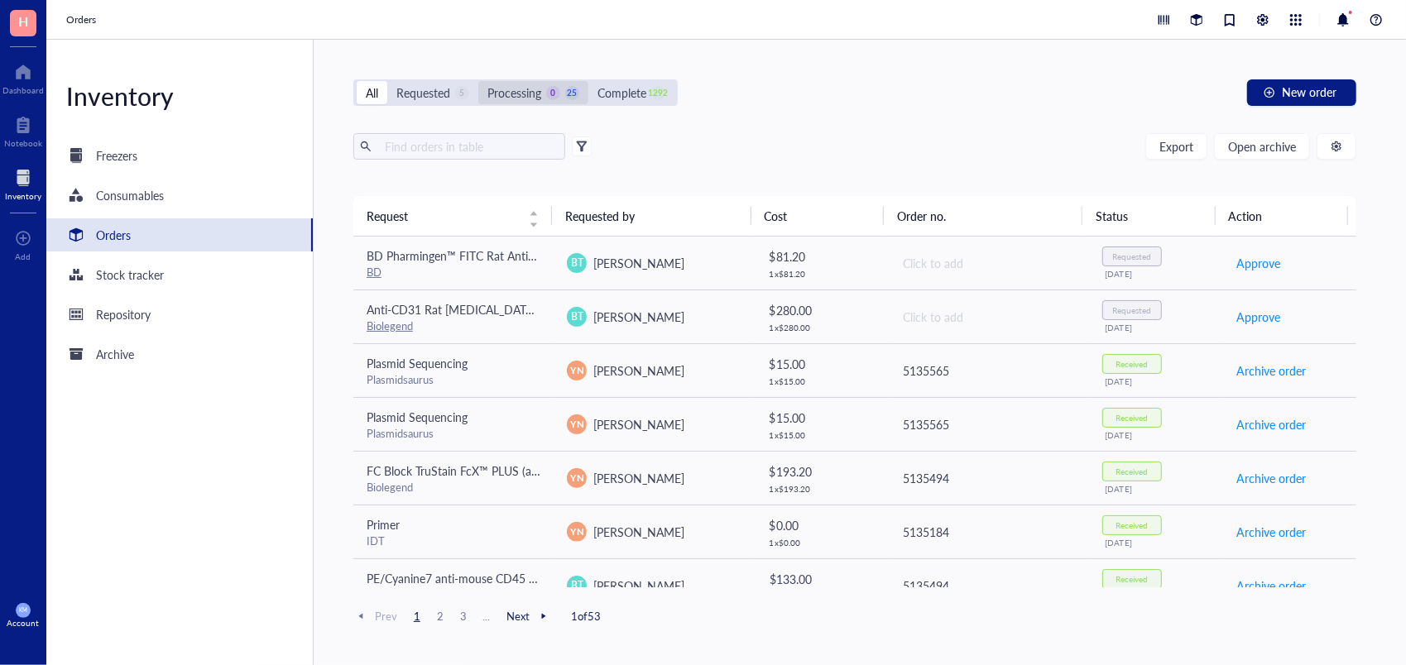
click at [523, 97] on div "Processing" at bounding box center [514, 93] width 54 height 18
click at [478, 81] on input "Processing 0 25" at bounding box center [478, 81] width 0 height 0
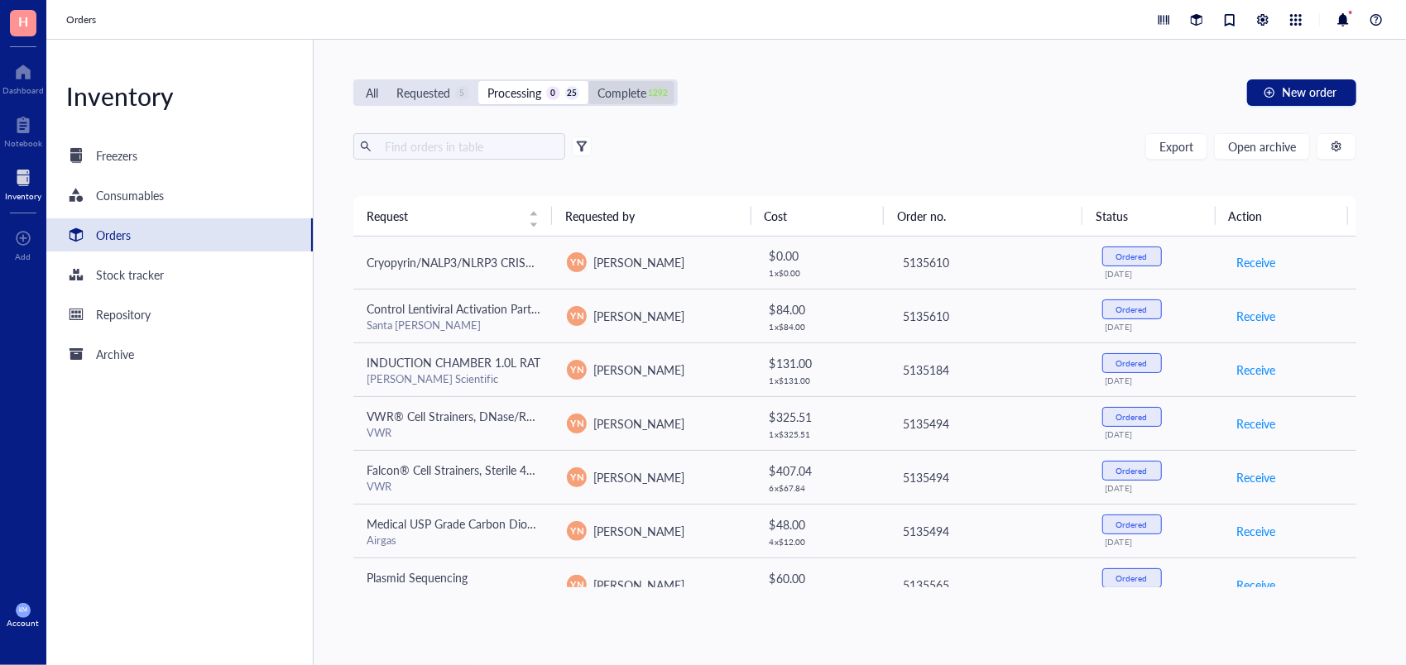
click at [638, 91] on div "Complete" at bounding box center [621, 93] width 49 height 18
click at [588, 81] on input "Complete 1292" at bounding box center [588, 81] width 0 height 0
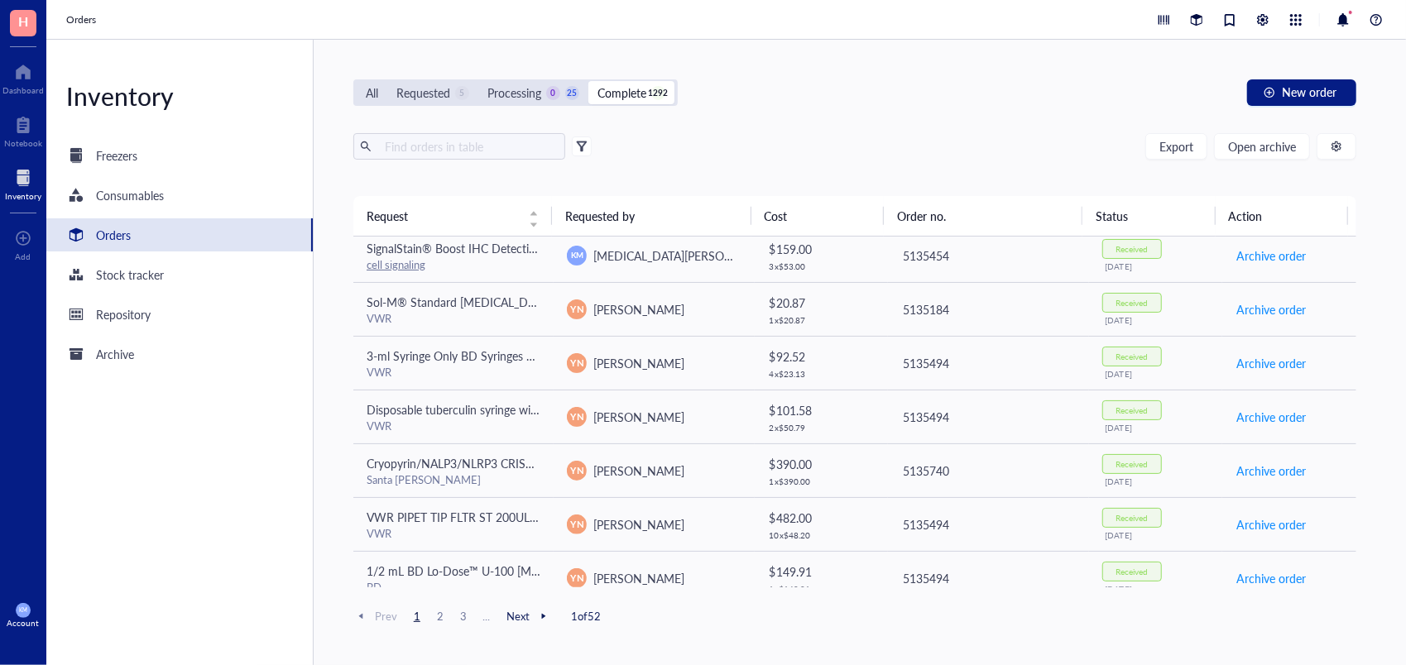
scroll to position [819, 0]
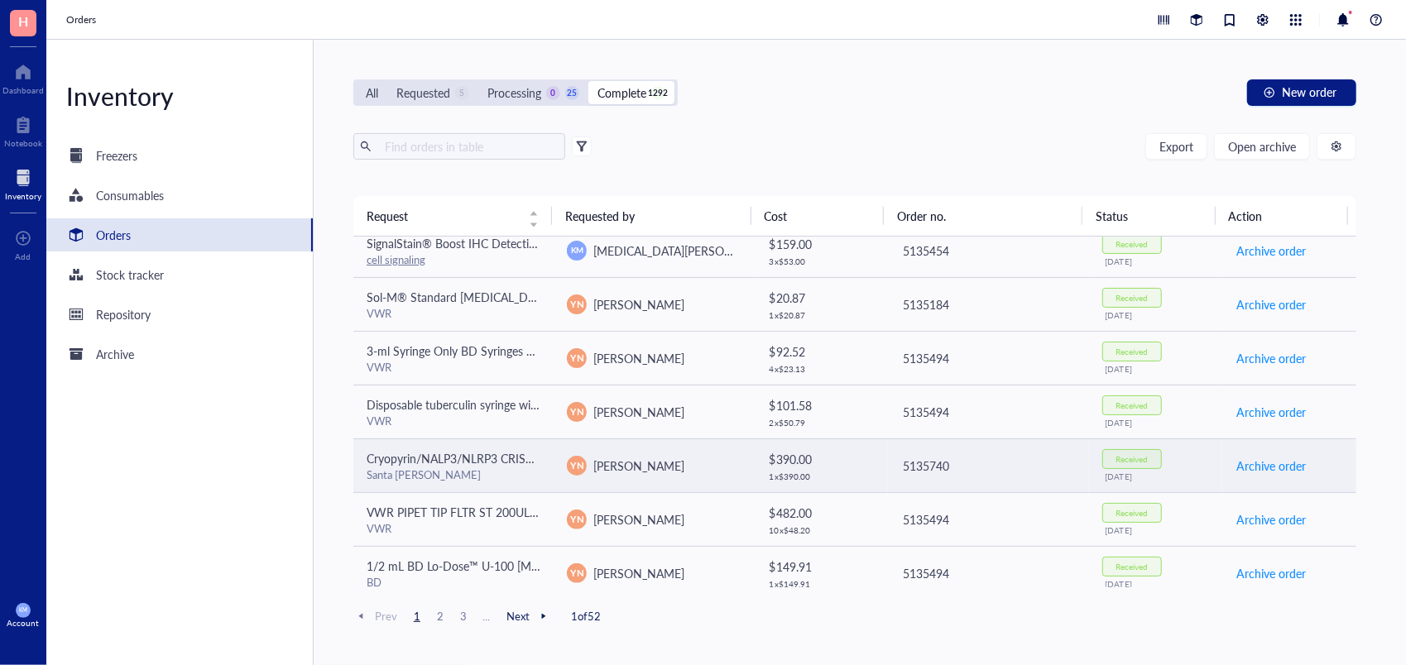
click at [432, 460] on div "Cryopyrin/NALP3/NLRP3 CRISPR Activation Plasmid (m)" at bounding box center [454, 458] width 174 height 18
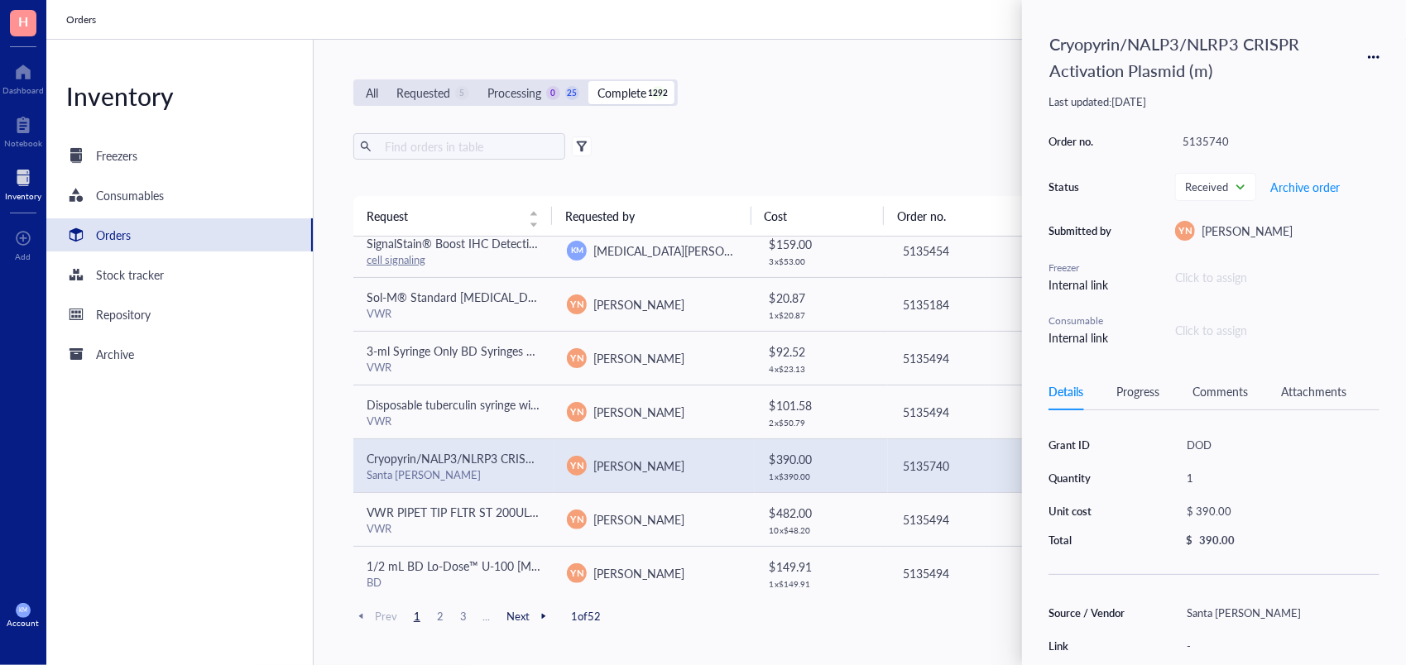
click at [1350, 237] on div "YN Y-[PERSON_NAME]" at bounding box center [1277, 231] width 204 height 20
click at [1124, 422] on div "Details Progress Comments Attachments Grant ID DOD Quantity 1 Unit cost $ 390.0…" at bounding box center [1213, 519] width 331 height 292
click at [1133, 361] on div "Cryopyrin/NALP3/NLRP3 CRISPR Activation Plasmid (m) Last updated: August 22, 20…" at bounding box center [1214, 332] width 384 height 665
click at [1132, 475] on div "Quantity" at bounding box center [1090, 478] width 84 height 15
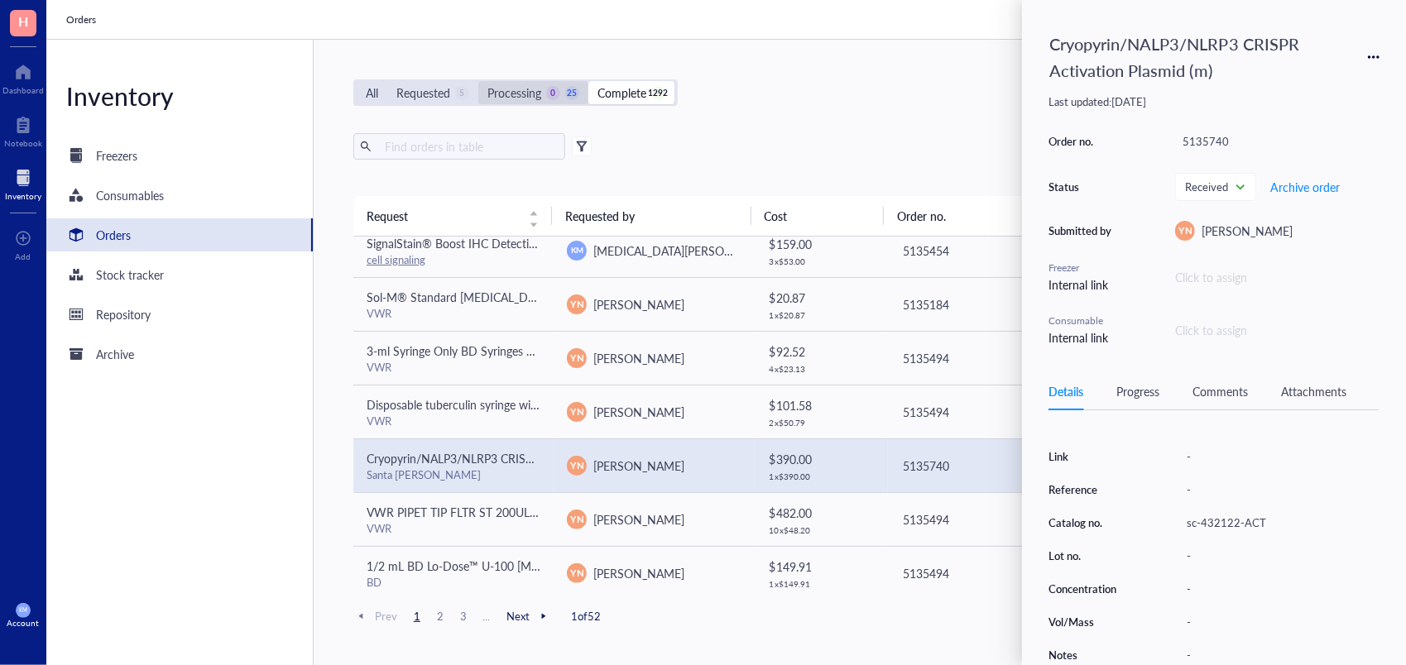
scroll to position [0, 0]
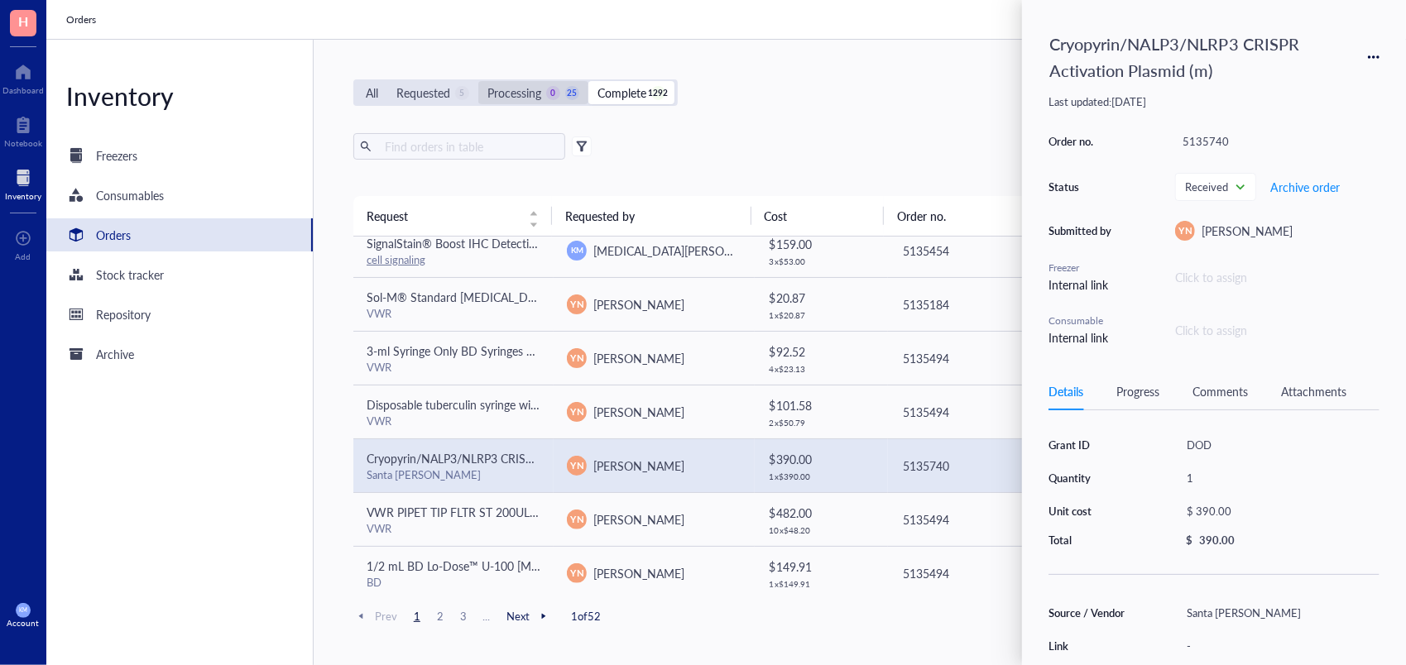
click at [544, 84] on div "Processing 0 25" at bounding box center [533, 93] width 92 height 18
click at [478, 81] on input "Processing 0 25" at bounding box center [478, 81] width 0 height 0
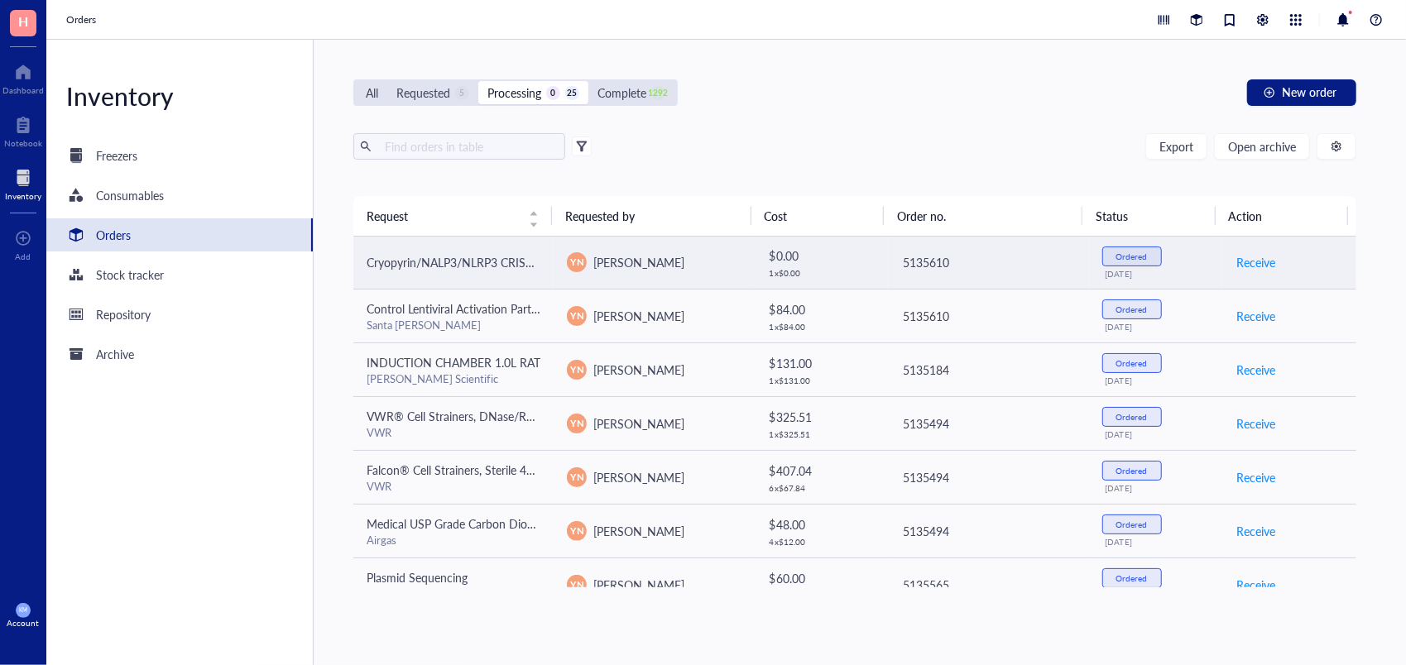
click at [452, 260] on span "Cryopyrin/NALP3/NLRP3 CRISPR Plasmids (m)" at bounding box center [487, 262] width 240 height 17
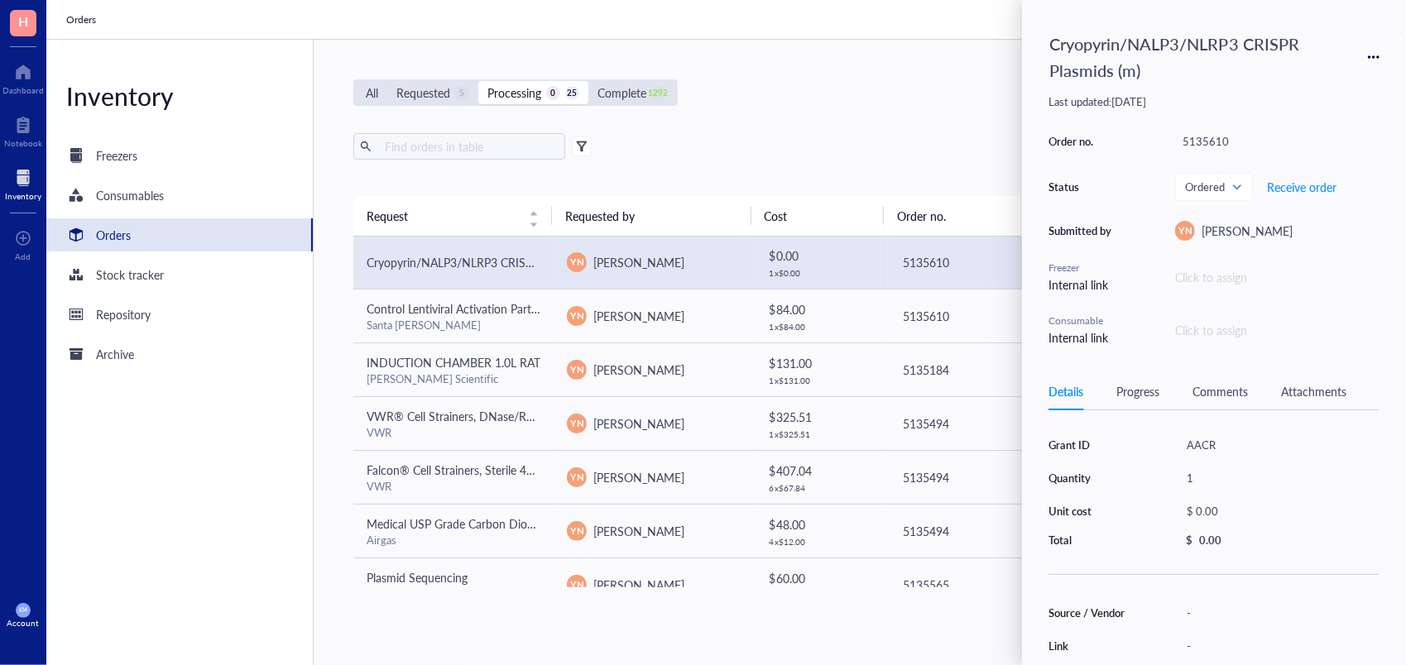
click at [1161, 344] on div "Order no. 5135610 Status Ordered Receive order Submitted by YN Y-Van Nguyen Fre…" at bounding box center [1213, 238] width 331 height 217
click at [1085, 376] on div "Details Progress Comments Attachments" at bounding box center [1213, 391] width 331 height 37
click at [1109, 424] on div "Details Progress Comments Attachments Grant ID AACR Quantity 1 Unit cost $ 0.00…" at bounding box center [1213, 519] width 331 height 292
click at [1066, 485] on div "Grant ID AACR Quantity 1 Unit cost $ 0.00 Total $ 0.00" at bounding box center [1213, 491] width 331 height 114
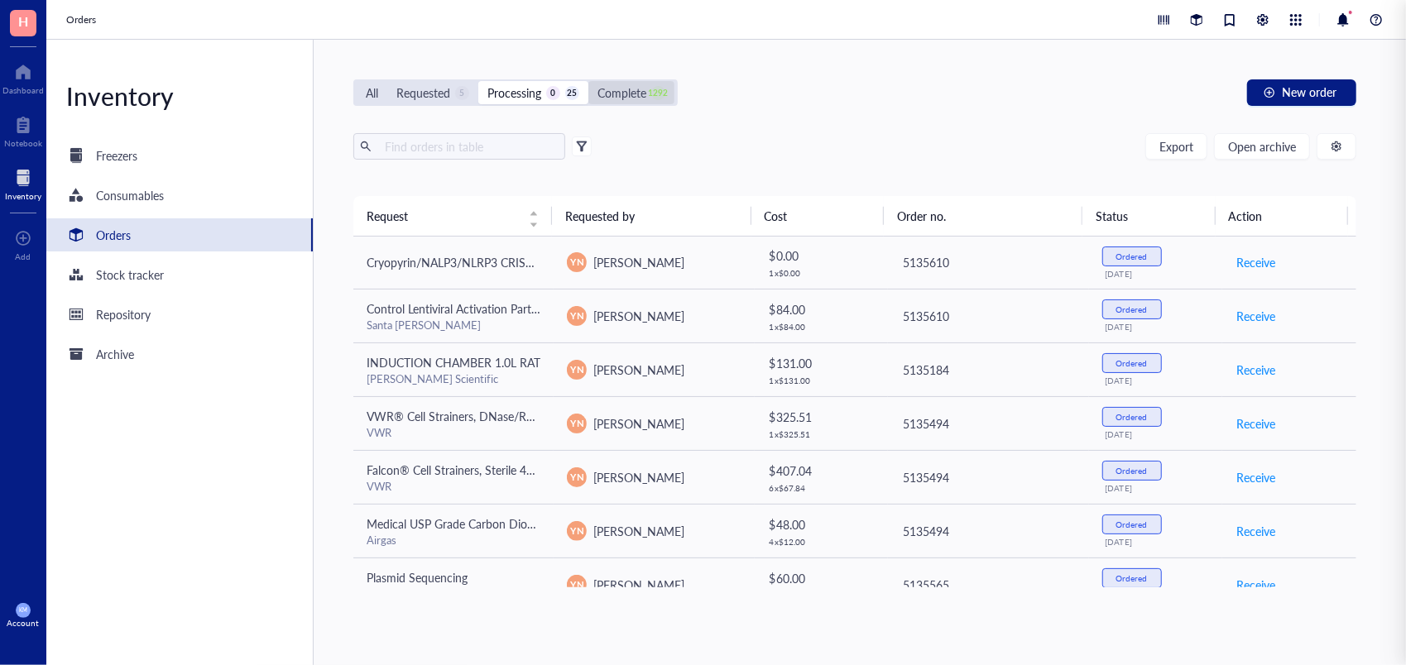
click at [611, 89] on div "Complete" at bounding box center [621, 93] width 49 height 18
click at [588, 81] on input "Complete 1292" at bounding box center [588, 81] width 0 height 0
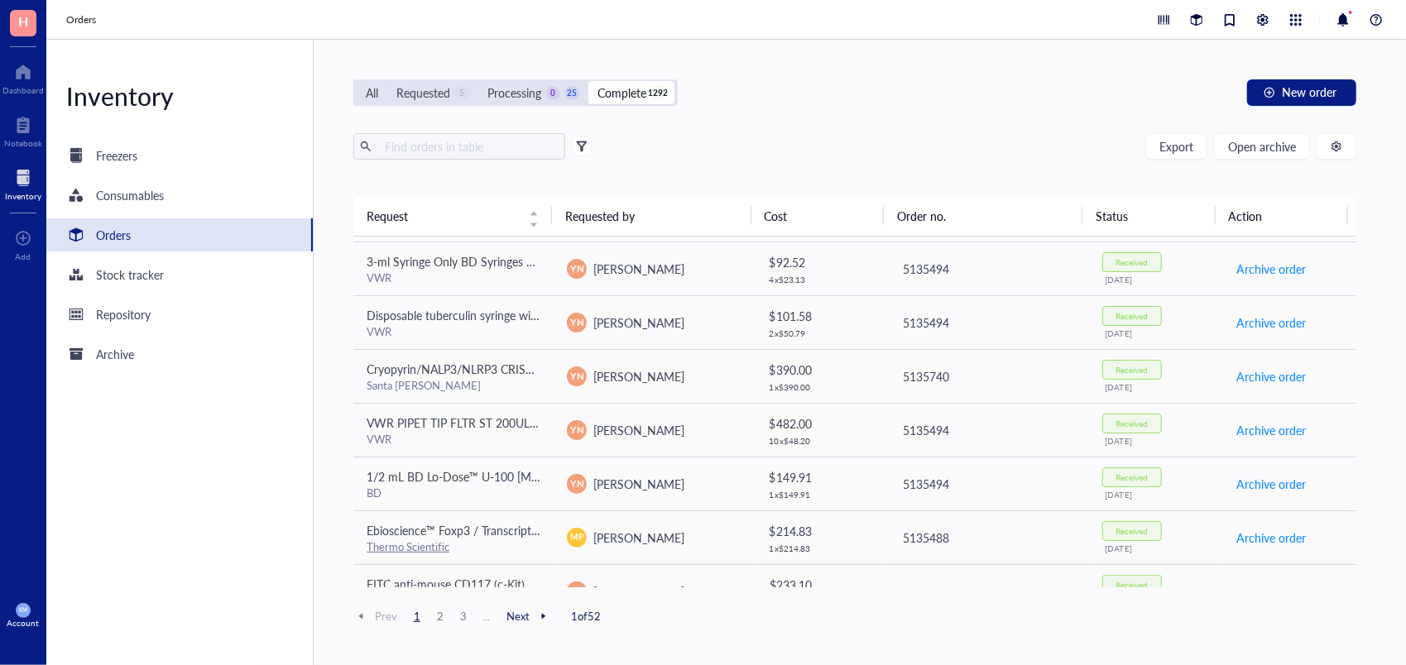
scroll to position [911, 0]
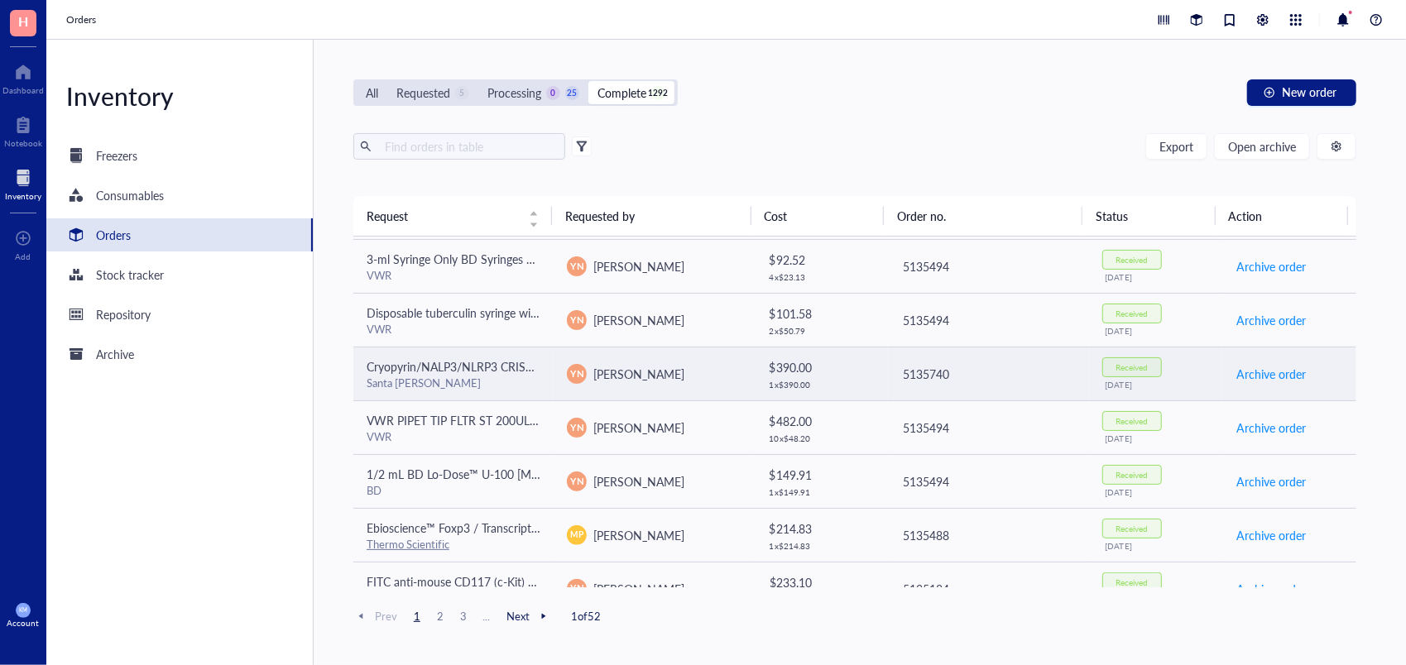
click at [675, 376] on div "YN Y-[PERSON_NAME]" at bounding box center [654, 374] width 174 height 20
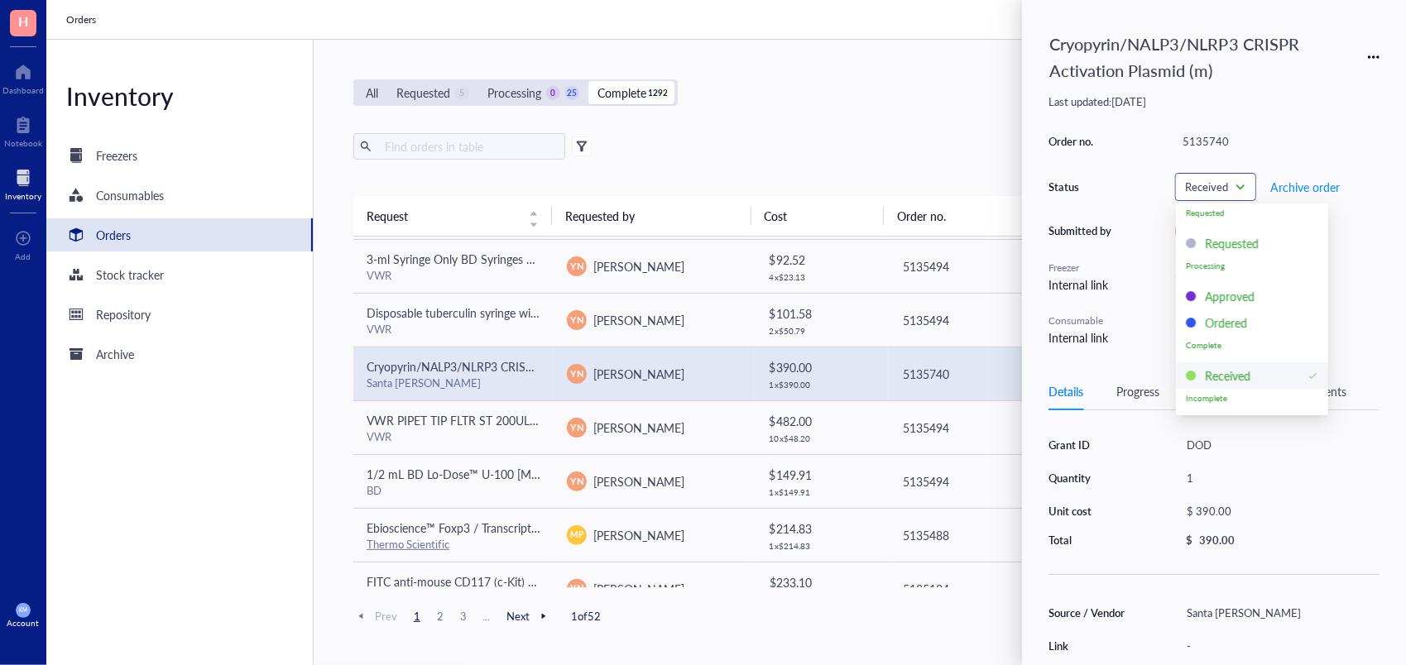
click at [1239, 185] on span "Received" at bounding box center [1214, 187] width 58 height 15
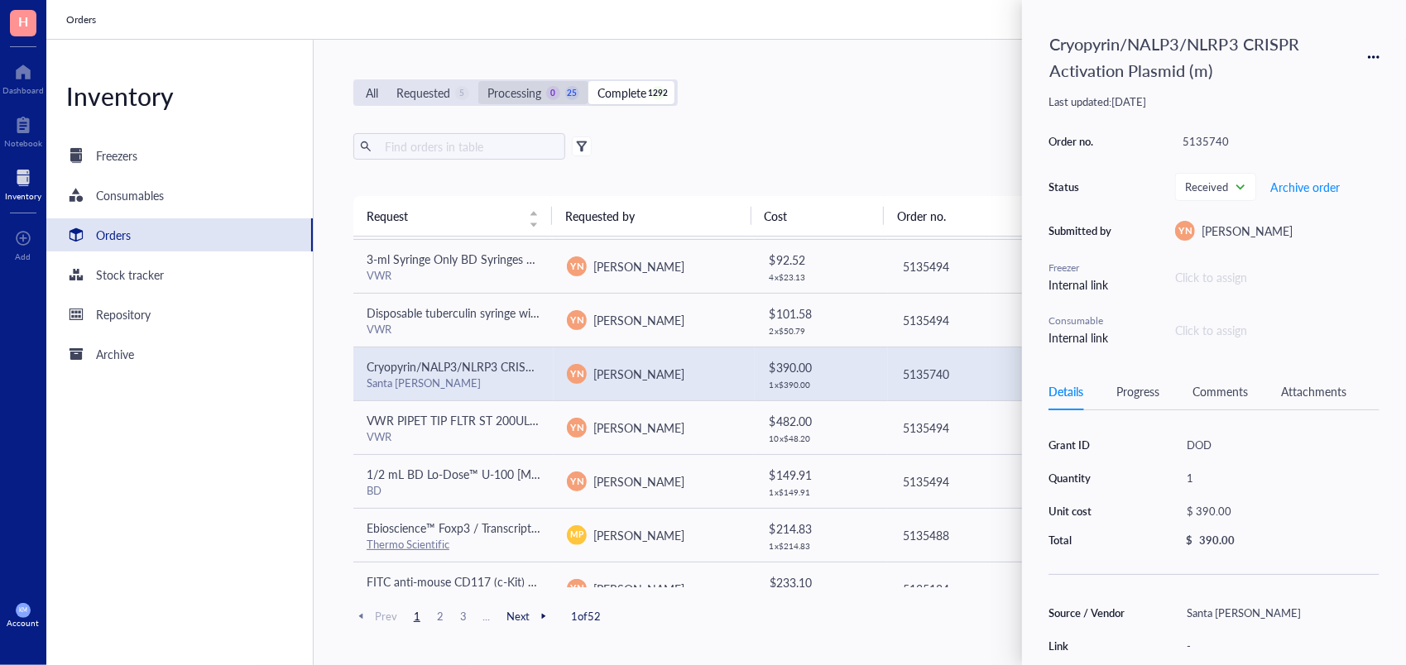
click at [534, 82] on div "Processing 0 25" at bounding box center [533, 92] width 110 height 23
click at [478, 81] on input "Processing 0 25" at bounding box center [478, 81] width 0 height 0
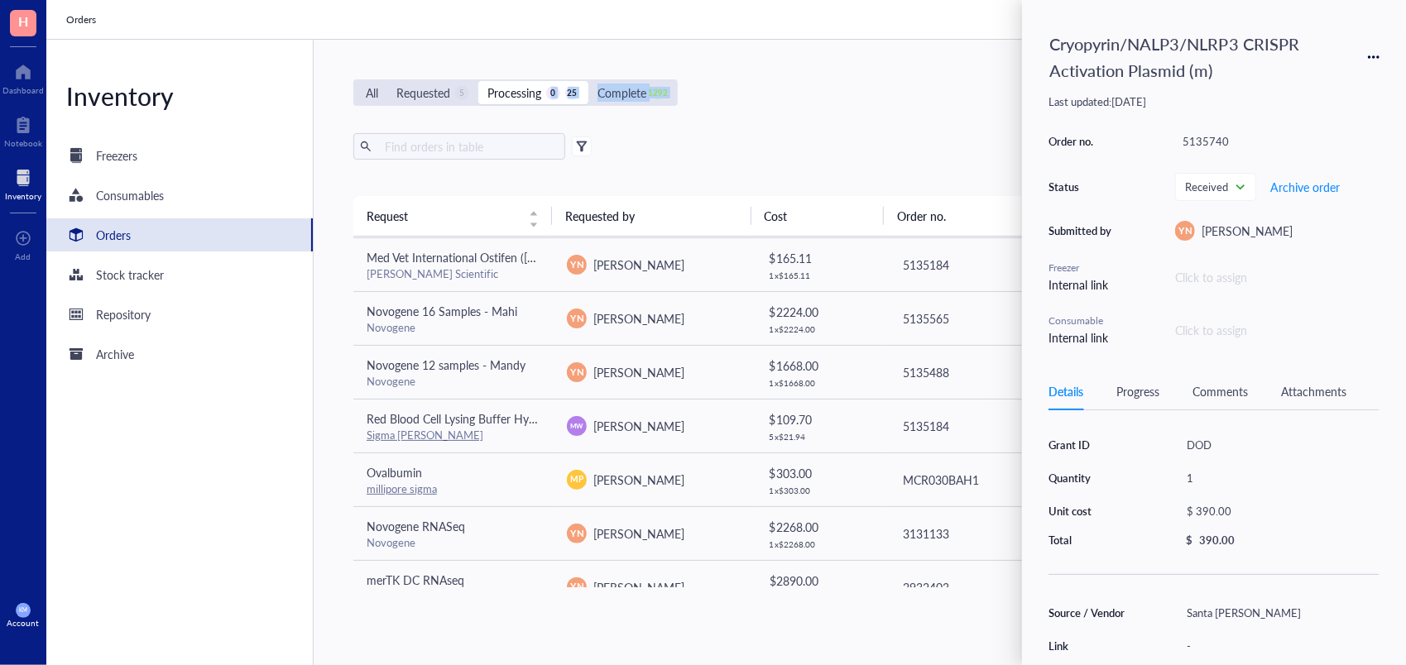
drag, startPoint x: 546, startPoint y: 101, endPoint x: 798, endPoint y: 172, distance: 261.4
click at [798, 172] on div "All Requested 5 Processing 0 25 Complete 1292 New order Export Open archive Req…" at bounding box center [855, 352] width 1082 height 625
click at [798, 172] on div "Export Open archive Requester Requested on Source / Vendor Last updated" at bounding box center [854, 164] width 1003 height 63
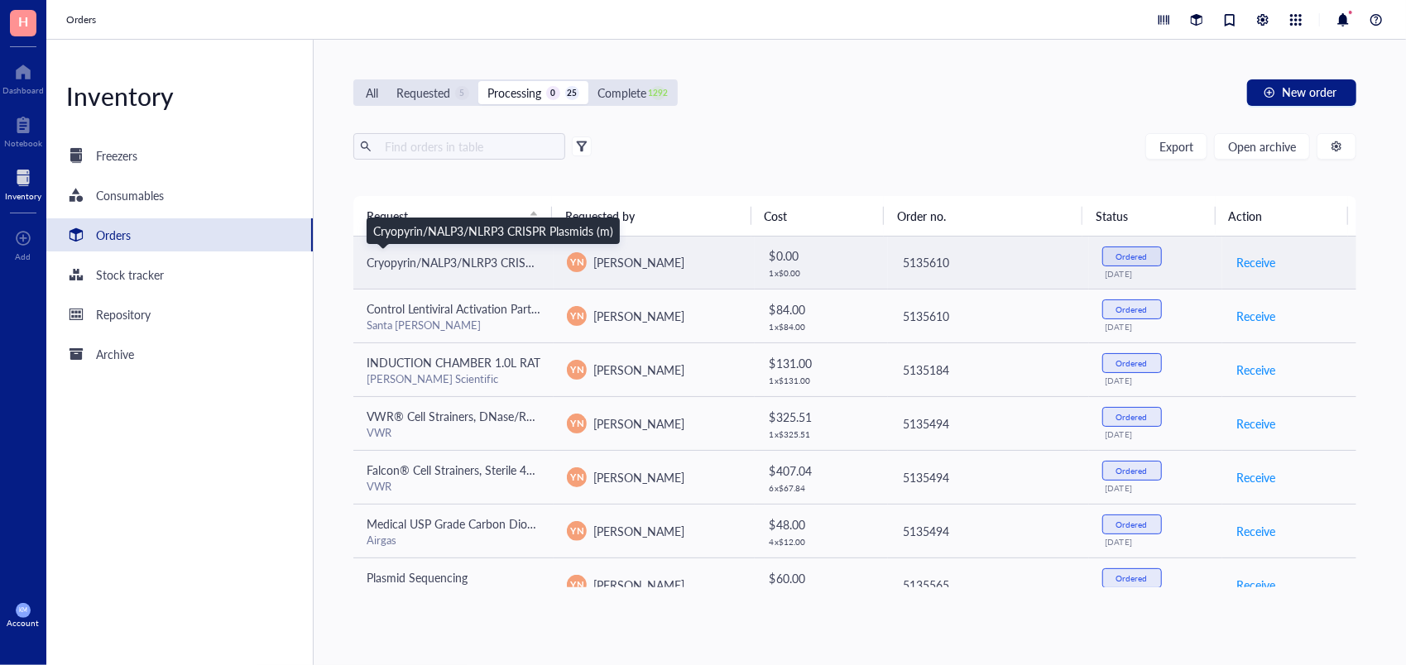
click at [453, 261] on span "Cryopyrin/NALP3/NLRP3 CRISPR Plasmids (m)" at bounding box center [487, 262] width 240 height 17
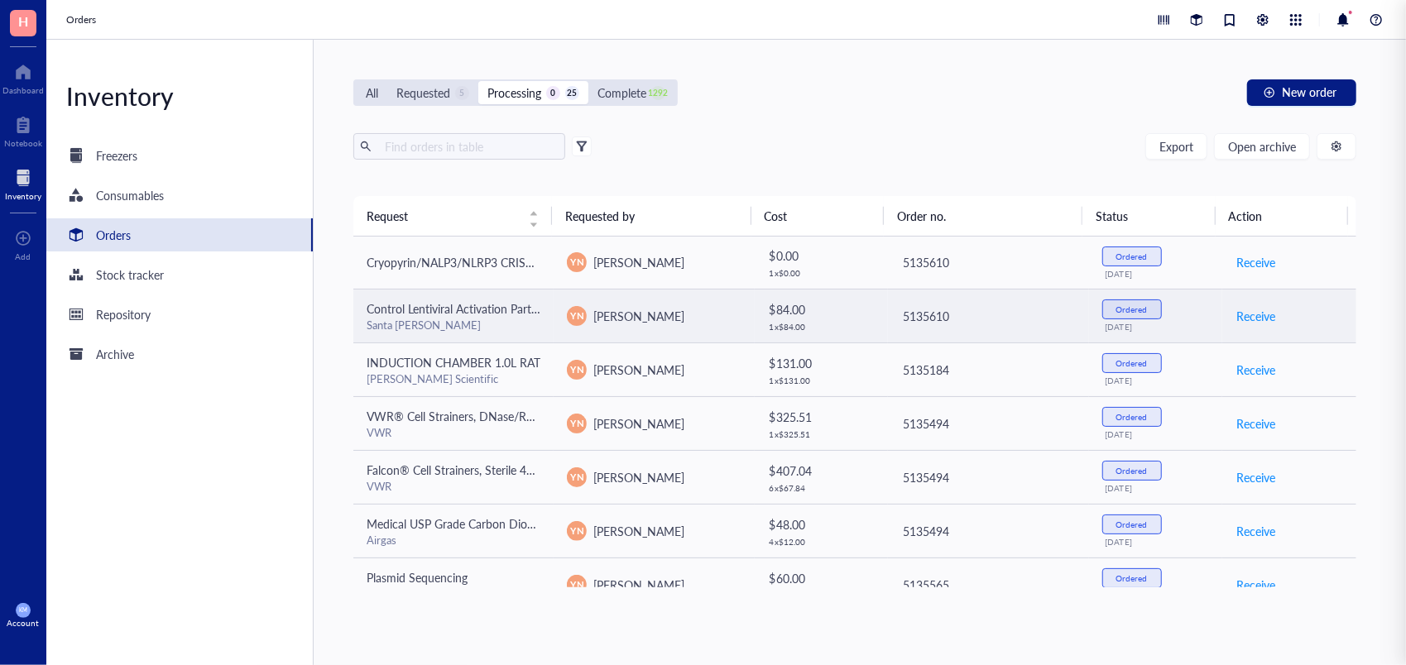
click at [485, 303] on span "Control Lentiviral Activation Particles" at bounding box center [460, 308] width 186 height 17
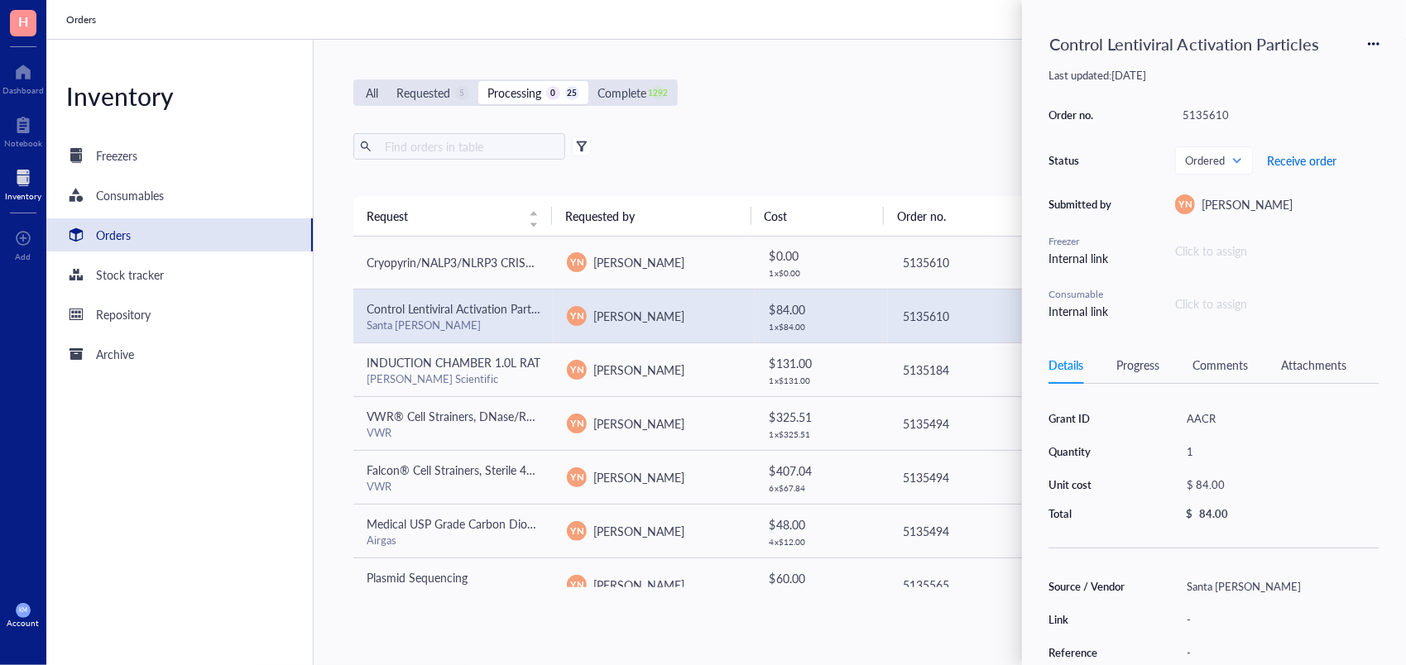
click at [1305, 156] on span "Receive order" at bounding box center [1301, 160] width 69 height 13
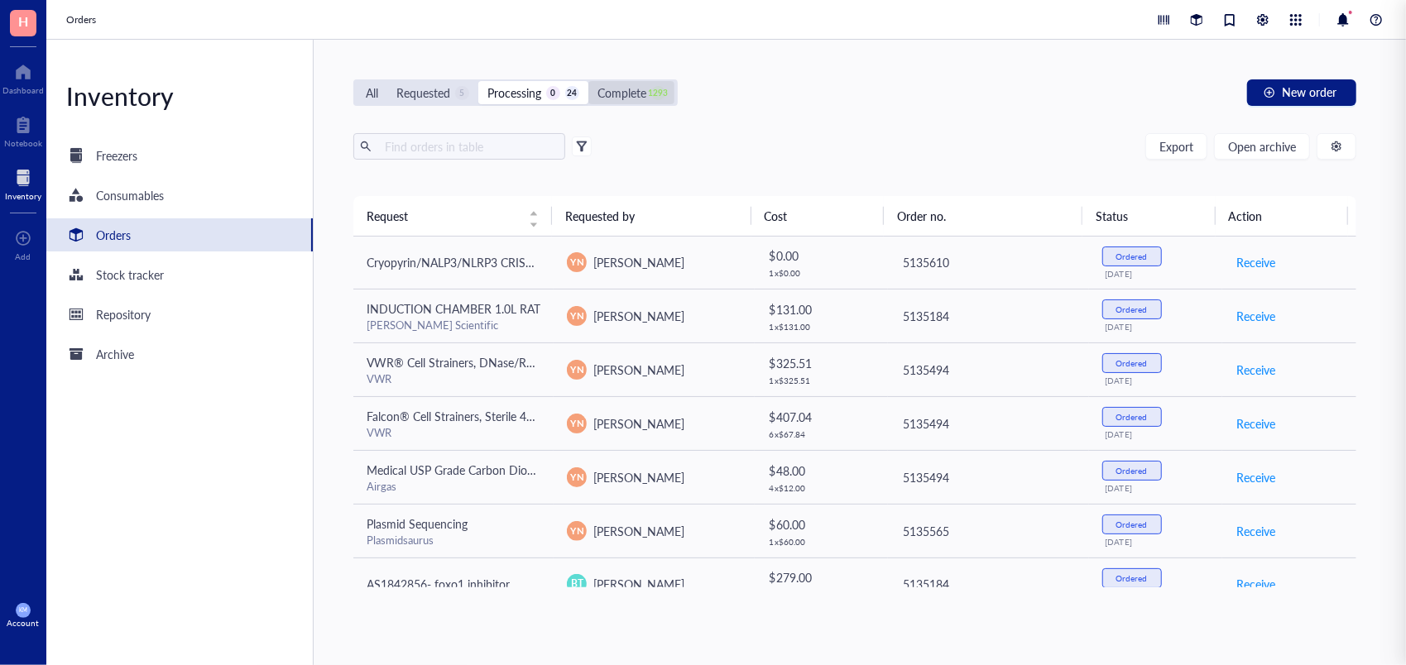
click at [662, 99] on div "1293" at bounding box center [658, 93] width 14 height 14
click at [588, 81] on input "Complete 1293" at bounding box center [588, 81] width 0 height 0
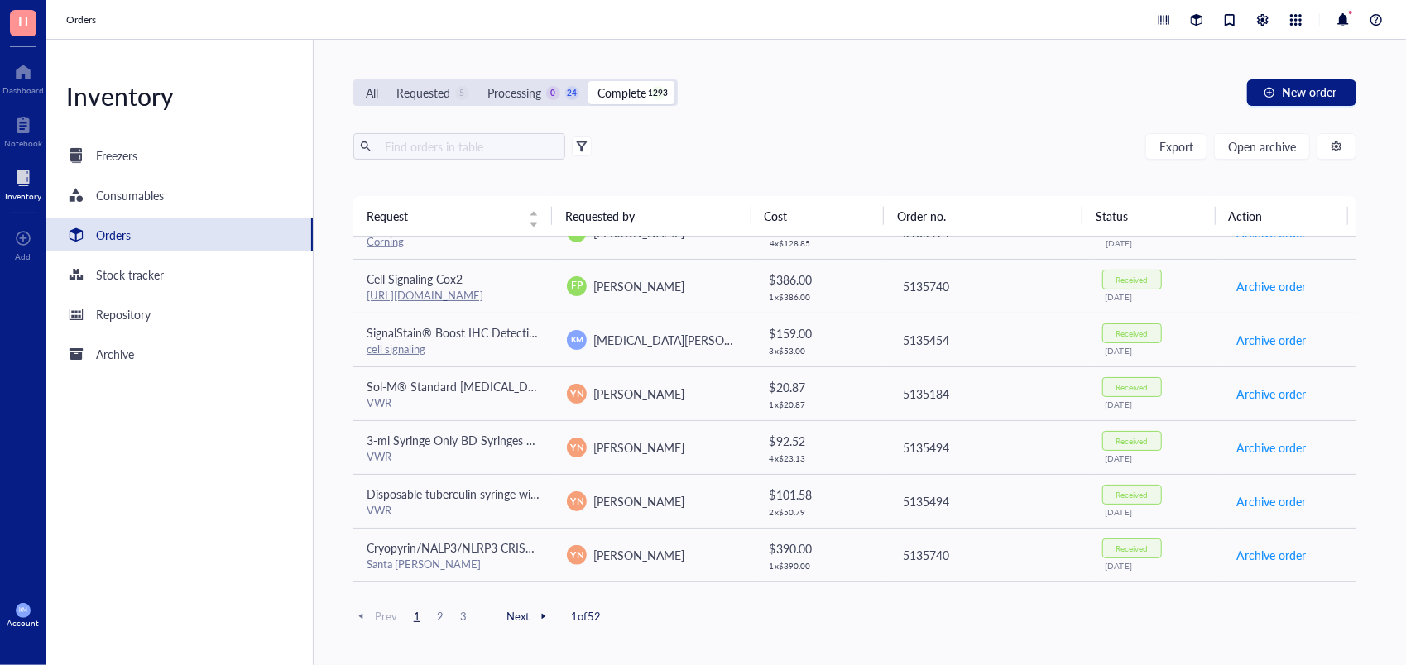
scroll to position [804, 0]
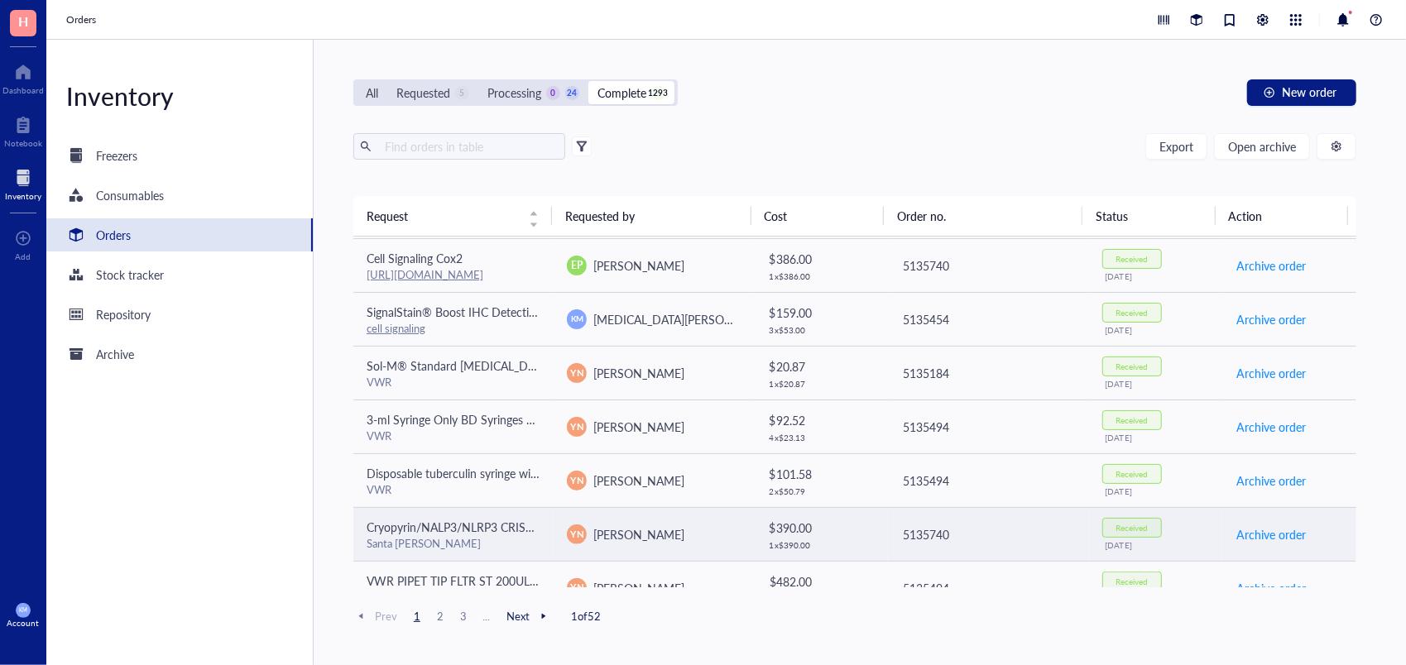
click at [540, 536] on td "Cryopyrin/NALP3/NLRP3 CRISPR Activation Plasmid (m) Santa Cruz" at bounding box center [453, 534] width 200 height 54
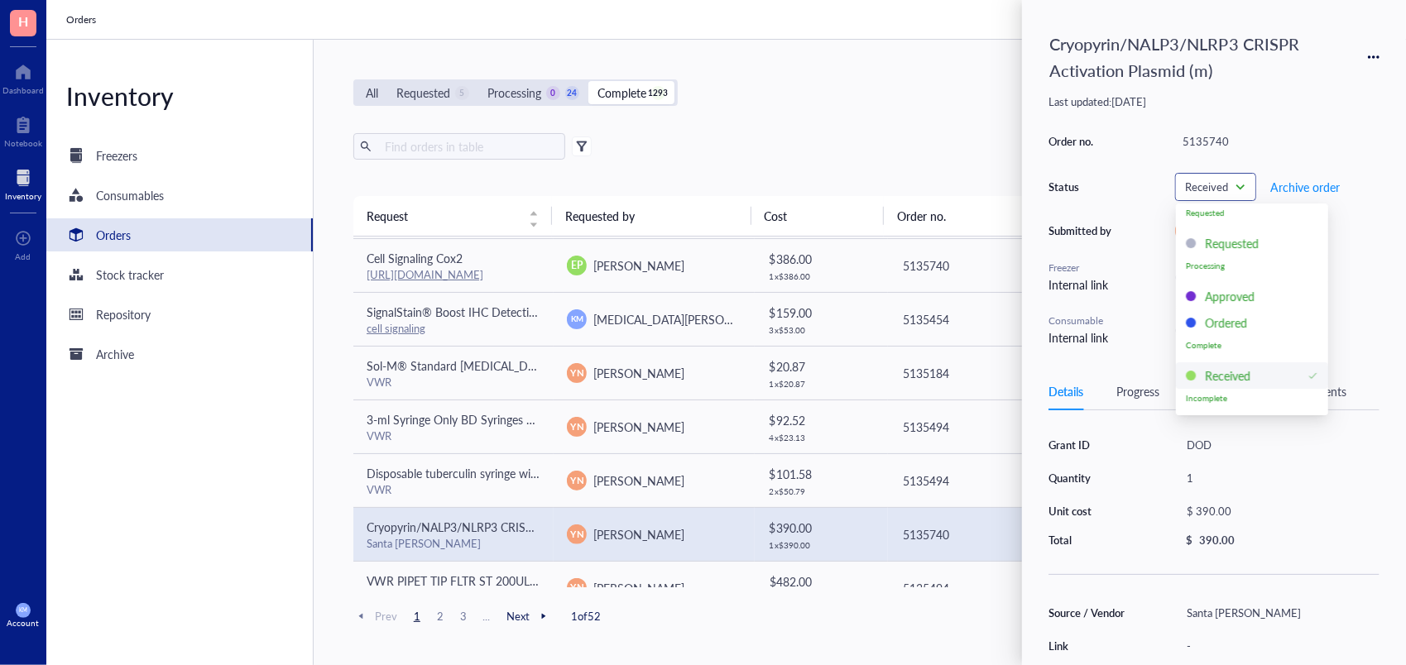
click at [1232, 186] on span "Received" at bounding box center [1214, 187] width 58 height 15
click at [1226, 326] on div "Ordered" at bounding box center [1226, 323] width 42 height 18
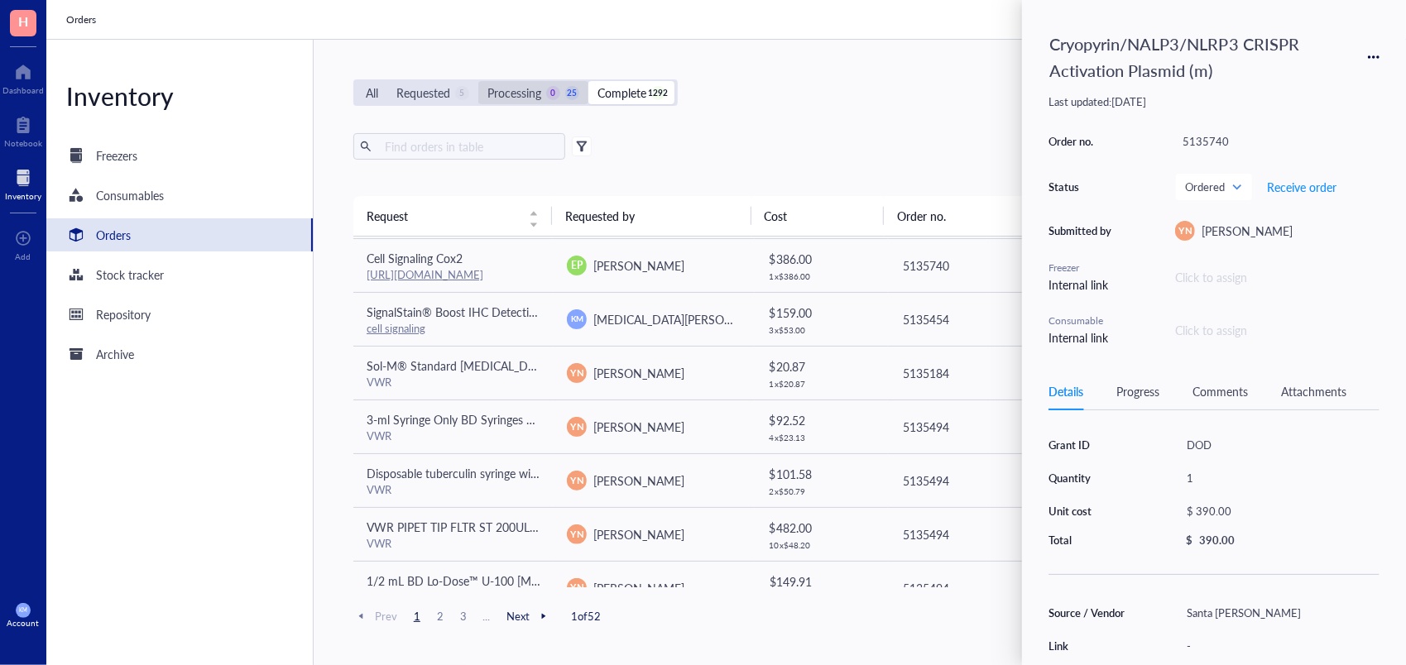
click at [526, 93] on div "Processing" at bounding box center [514, 93] width 54 height 18
click at [478, 81] on input "Processing 0 25" at bounding box center [478, 81] width 0 height 0
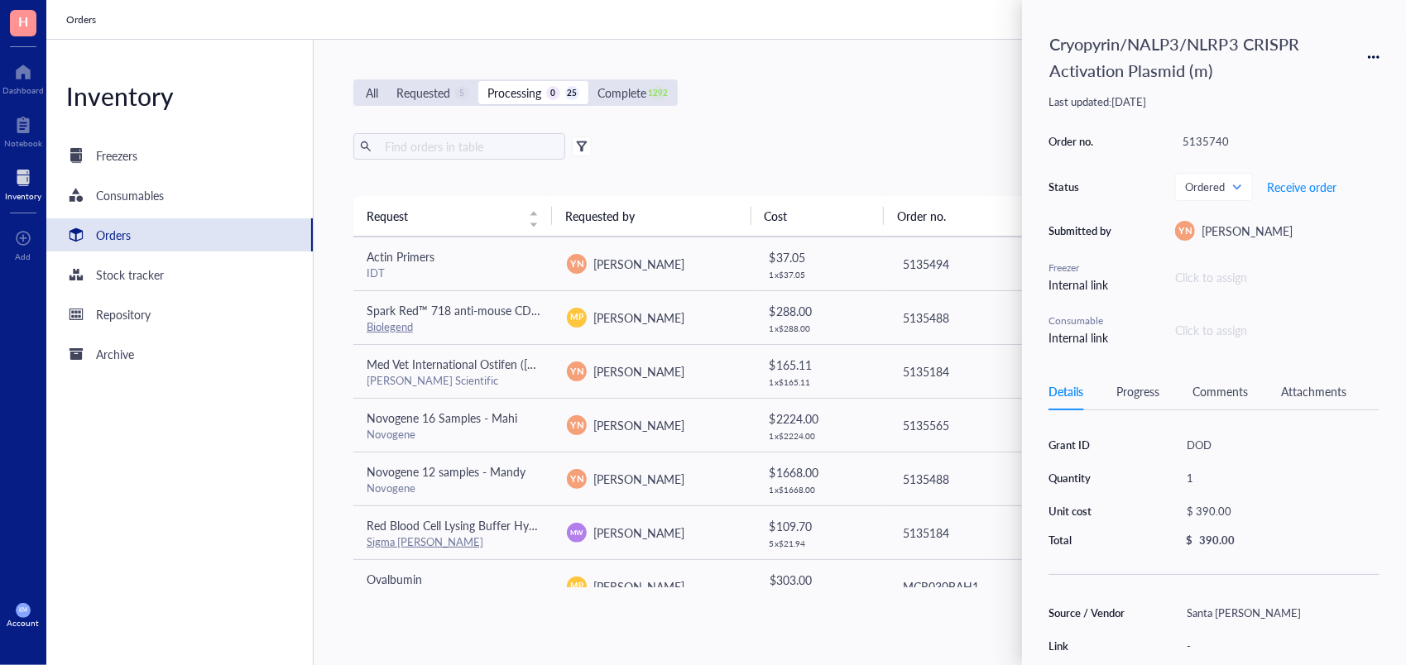
click at [716, 147] on div "Export Open archive" at bounding box center [854, 146] width 1003 height 26
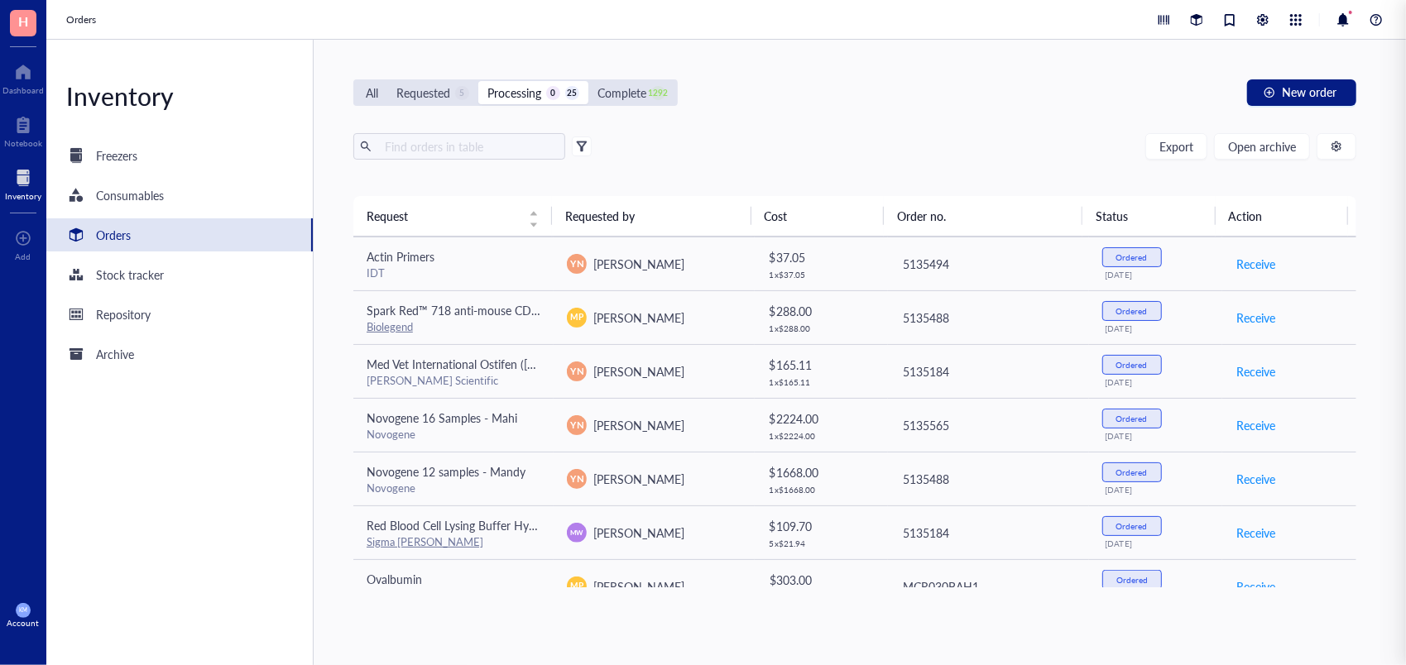
click at [716, 147] on div "Export Open archive" at bounding box center [854, 146] width 1003 height 26
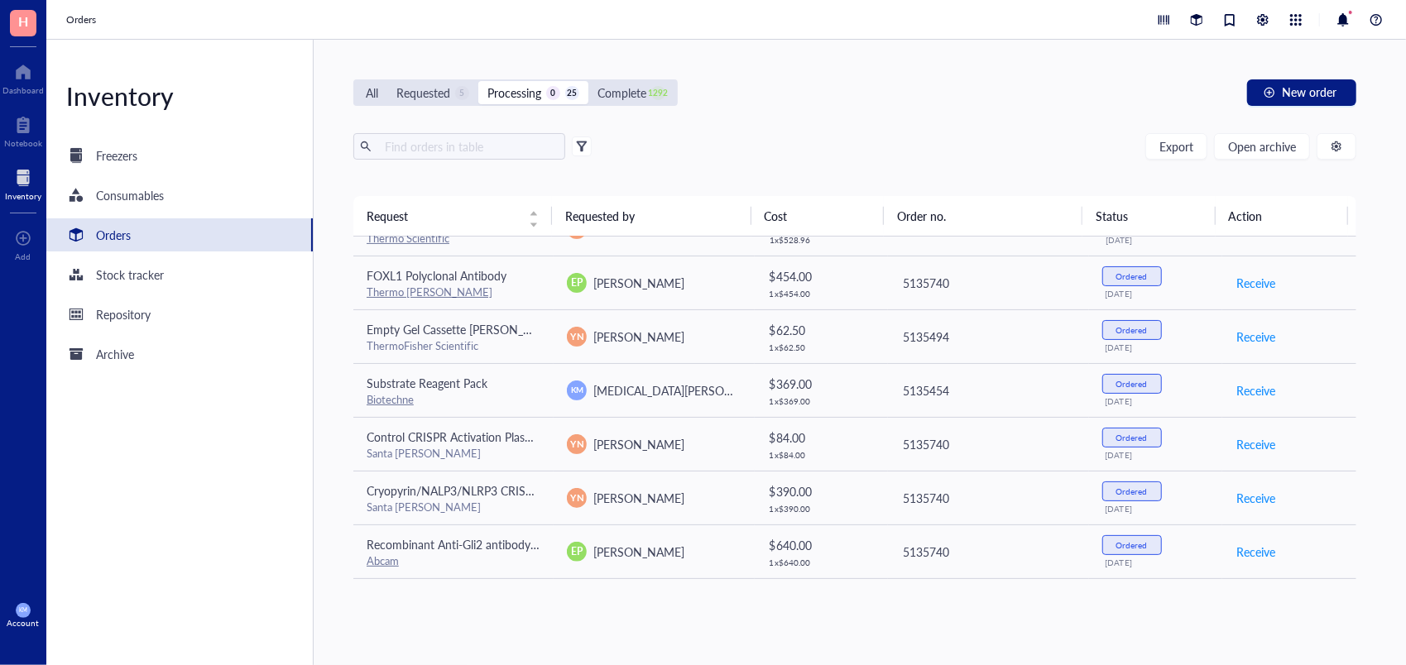
scroll to position [415, 0]
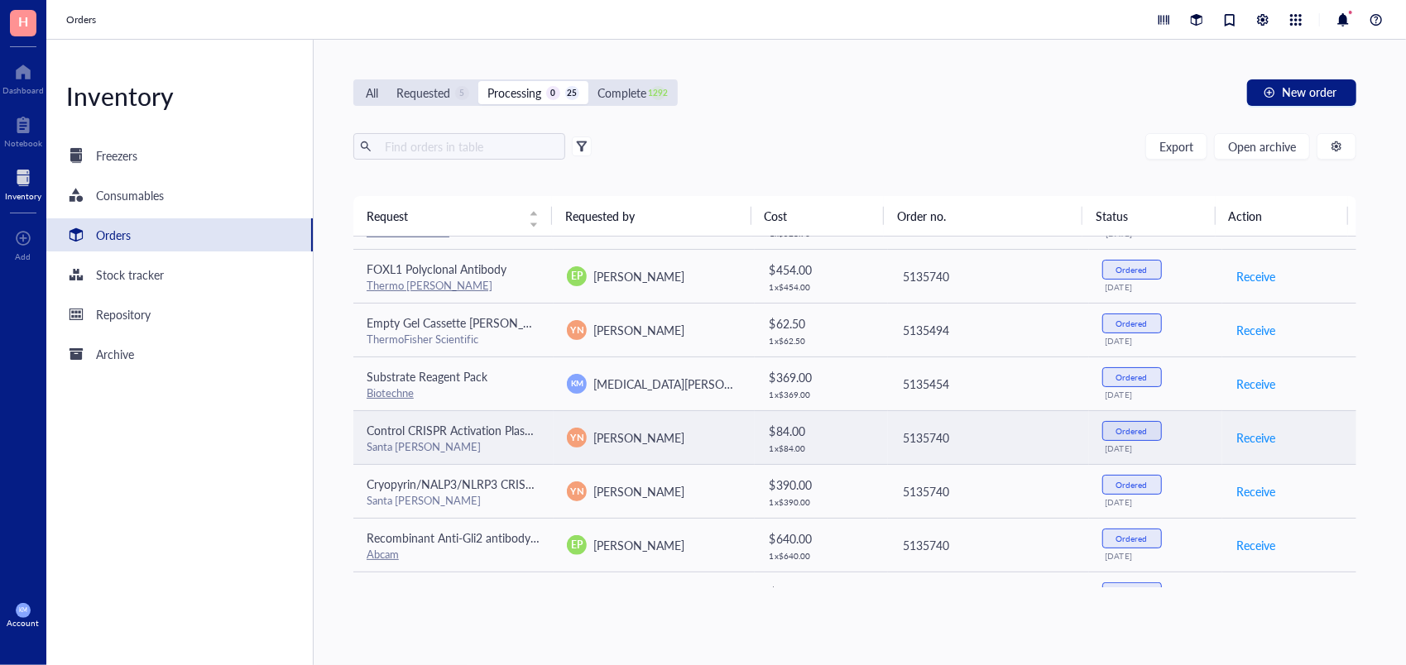
click at [462, 455] on td "Control CRISPR Activation Plasmid Santa Cruz" at bounding box center [453, 437] width 200 height 54
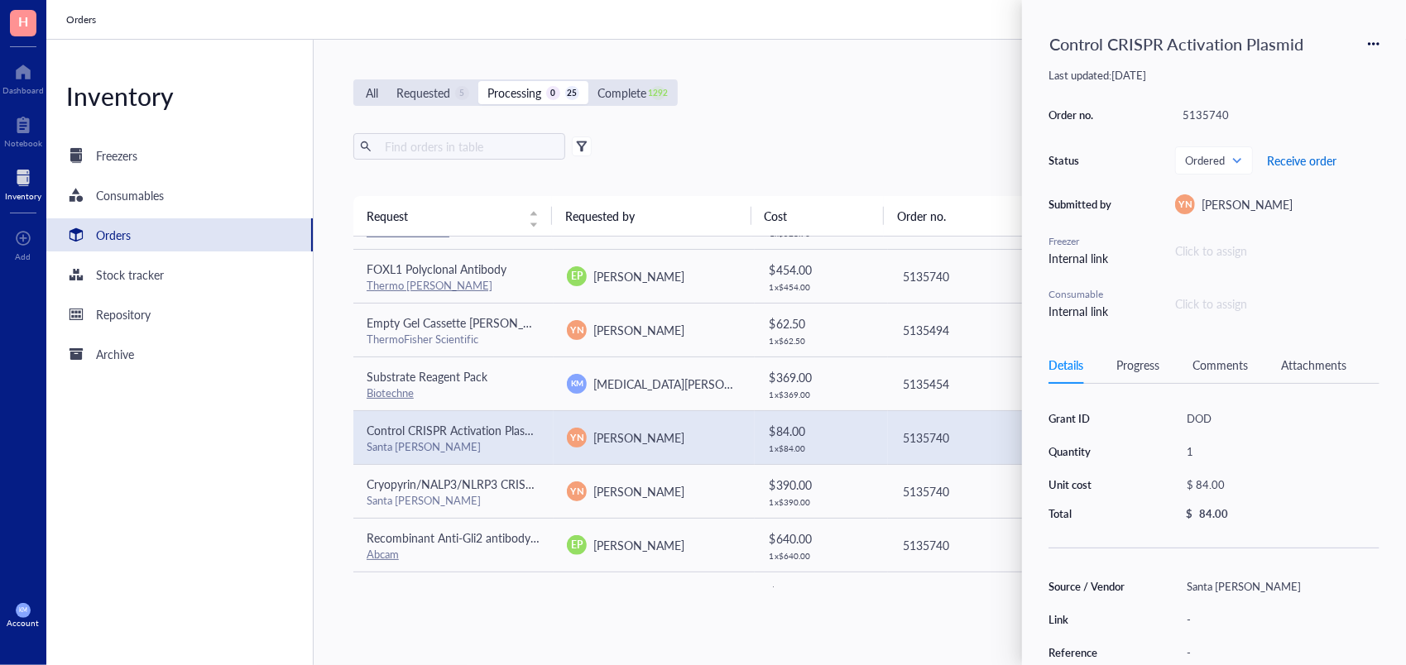
click at [1325, 154] on span "Receive order" at bounding box center [1301, 160] width 69 height 13
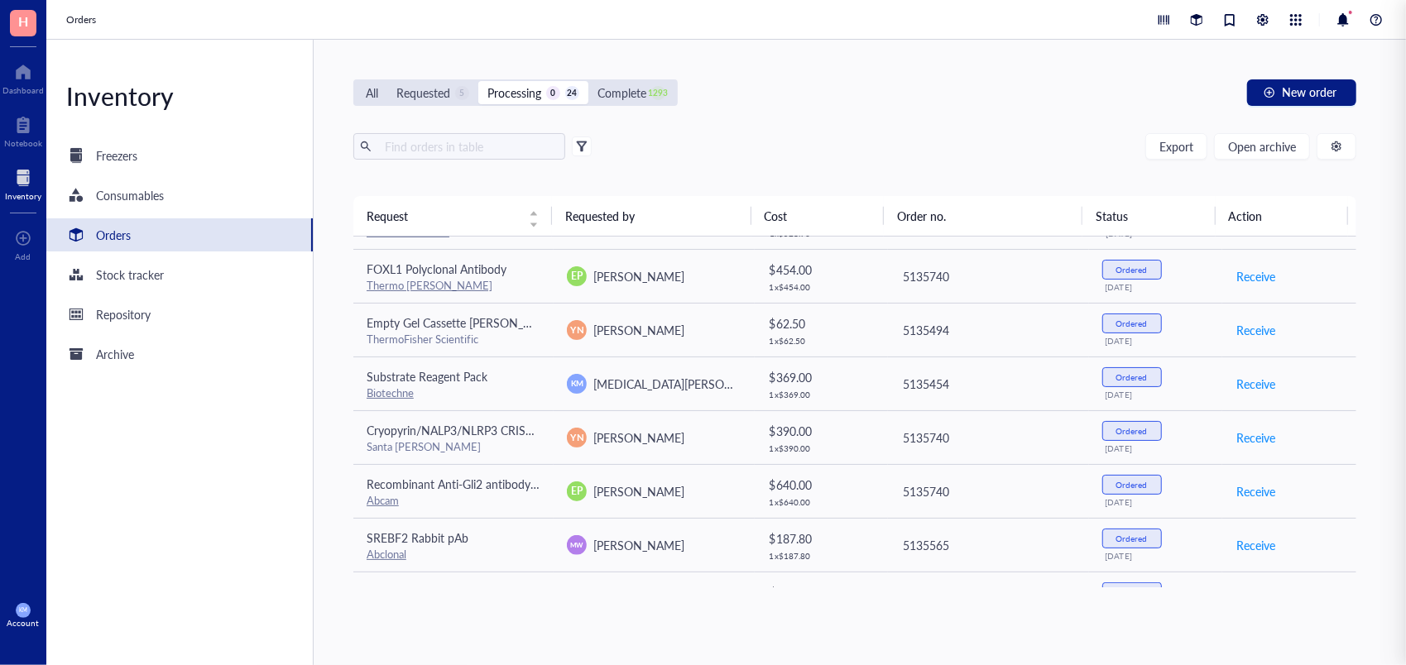
drag, startPoint x: 629, startPoint y: 71, endPoint x: 629, endPoint y: 80, distance: 9.1
click at [629, 80] on div "All Requested 5 Processing 0 24 Complete 1293 New order Export Open archive Req…" at bounding box center [855, 352] width 1082 height 625
click at [630, 86] on div "All Requested 5 Processing 0 24 Complete 1293" at bounding box center [515, 92] width 324 height 26
click at [630, 86] on div "Complete" at bounding box center [621, 93] width 49 height 18
click at [588, 81] on input "Complete 1293" at bounding box center [588, 81] width 0 height 0
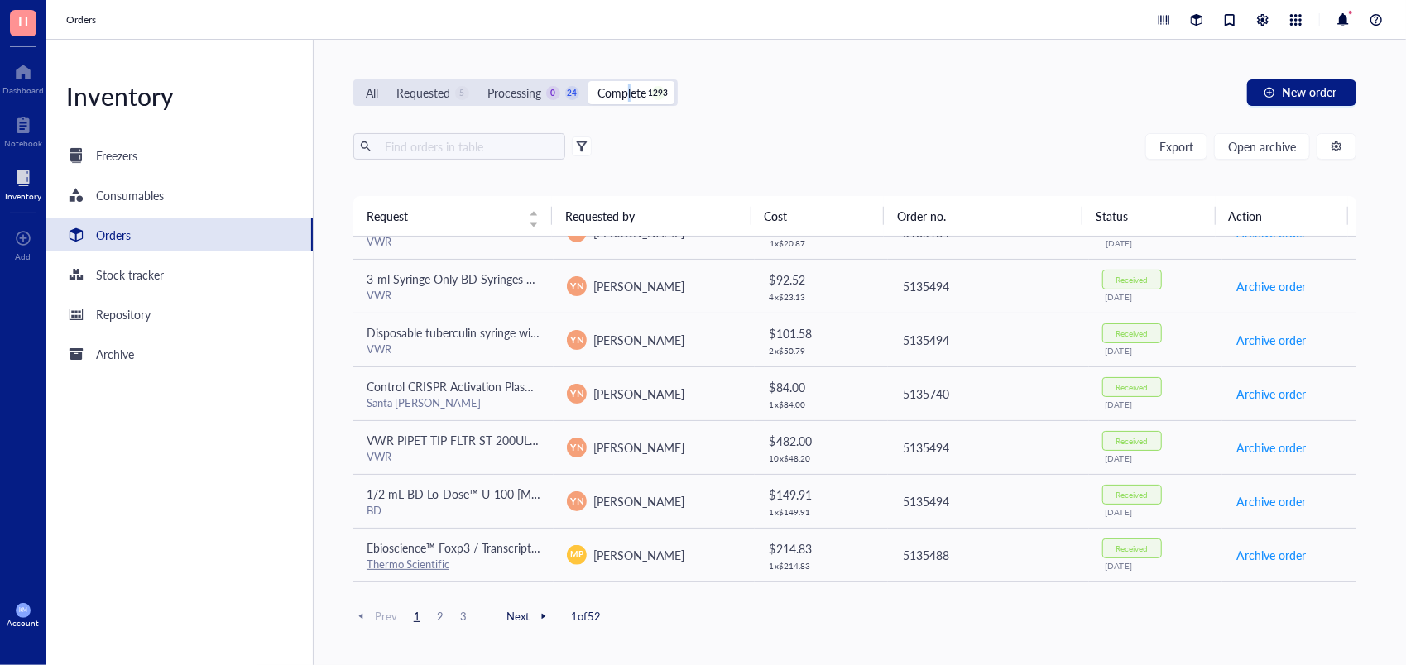
scroll to position [946, 0]
